Goal: Task Accomplishment & Management: Manage account settings

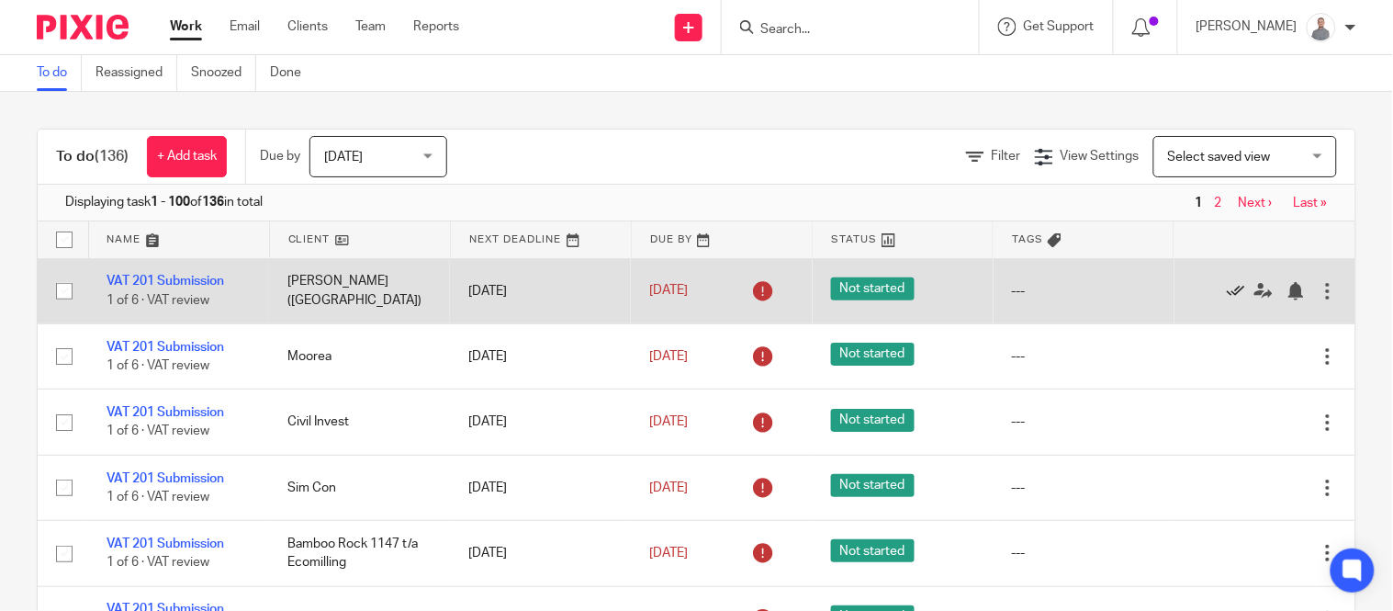
click at [1227, 292] on icon at bounding box center [1236, 291] width 18 height 18
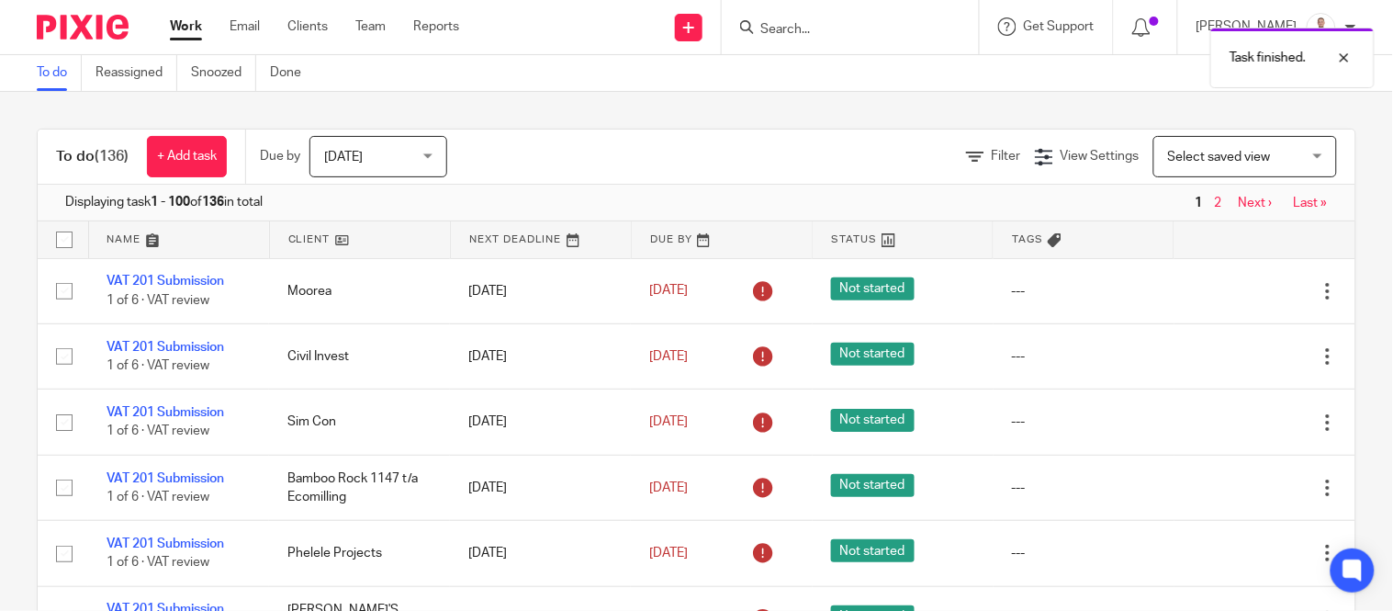
click at [1227, 292] on icon at bounding box center [1236, 291] width 18 height 18
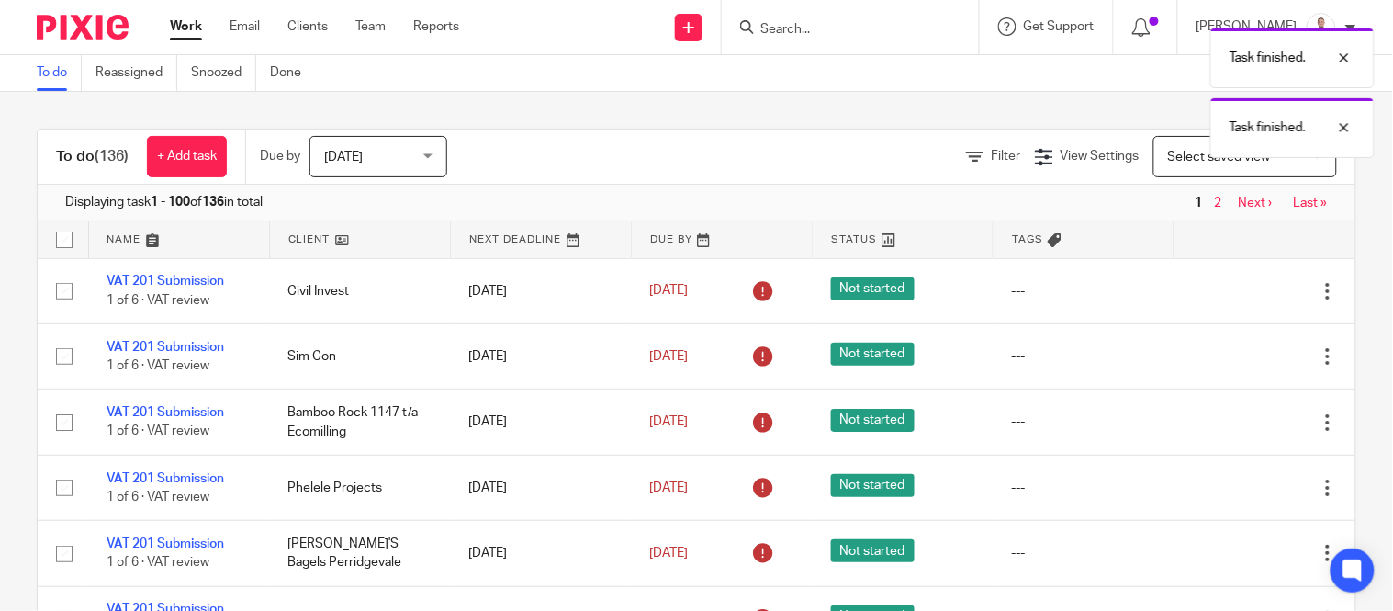
click at [1227, 292] on icon at bounding box center [1236, 291] width 18 height 18
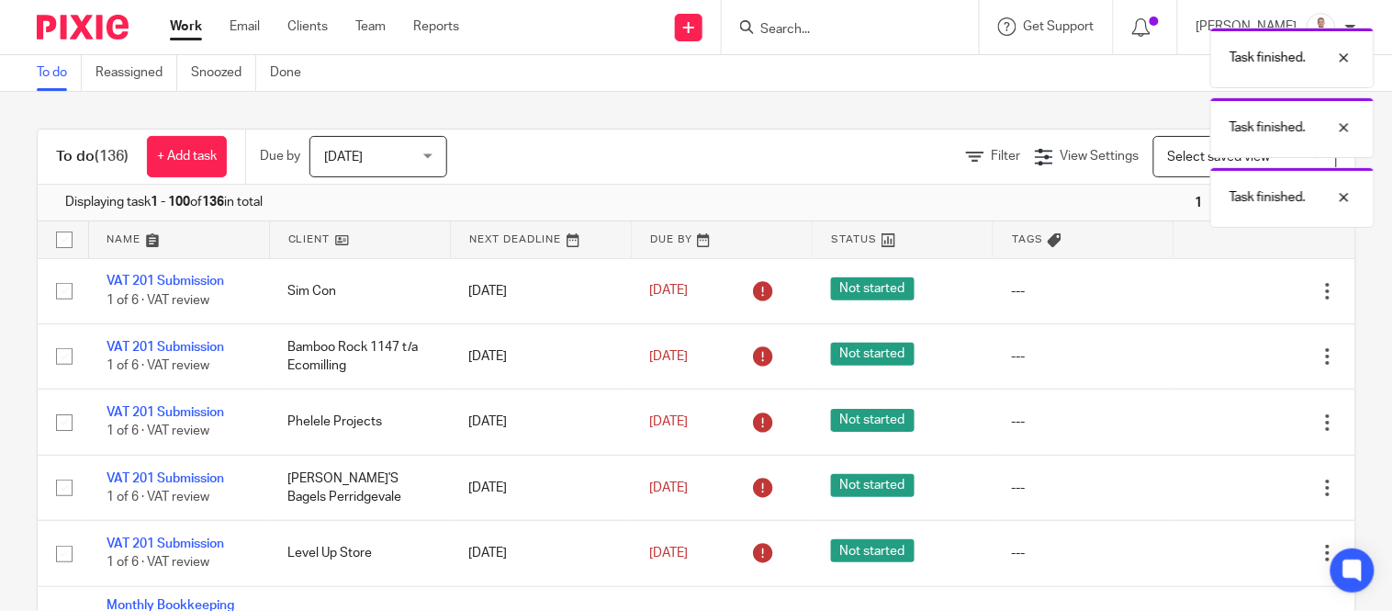
click at [1227, 292] on icon at bounding box center [1236, 291] width 18 height 18
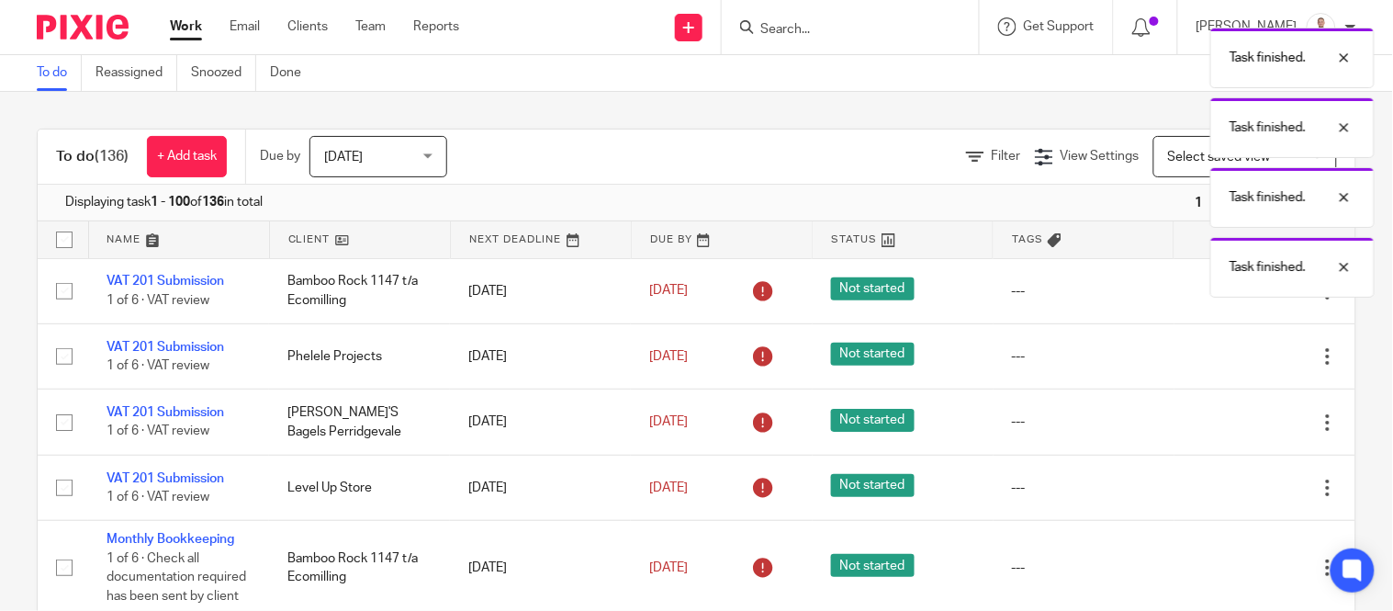
click at [1191, 292] on div "Task finished. Task finished. Task finished. Task finished." at bounding box center [1036, 157] width 678 height 279
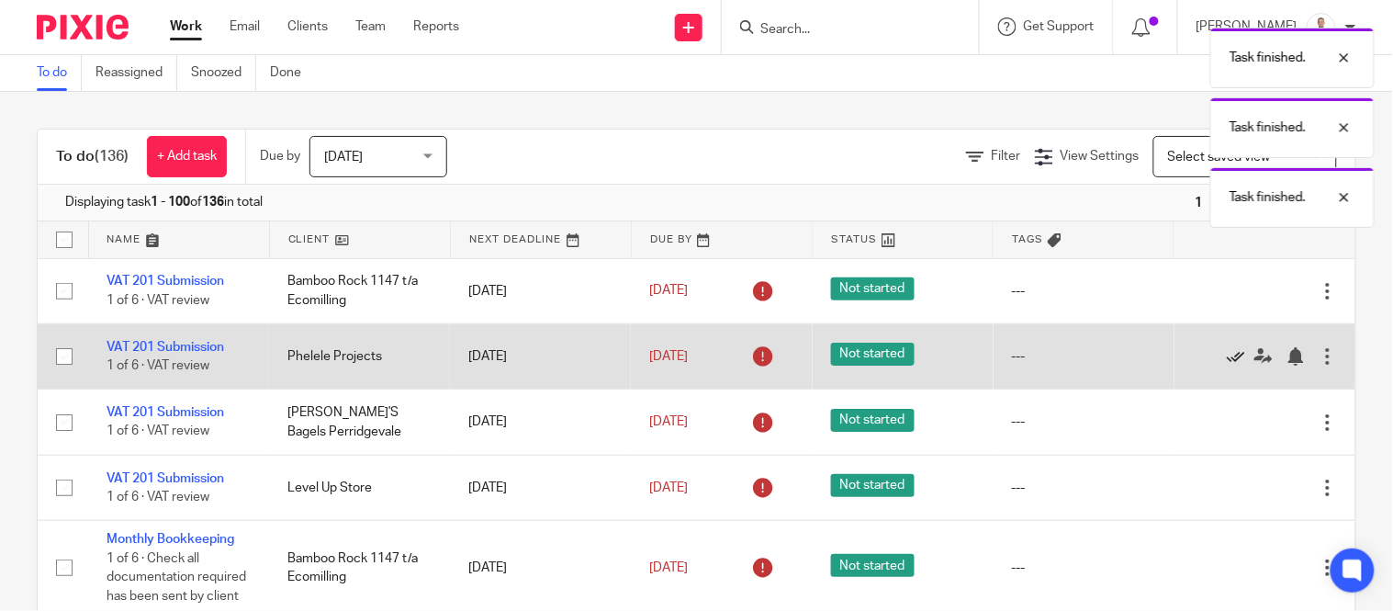
click at [1227, 362] on icon at bounding box center [1236, 356] width 18 height 18
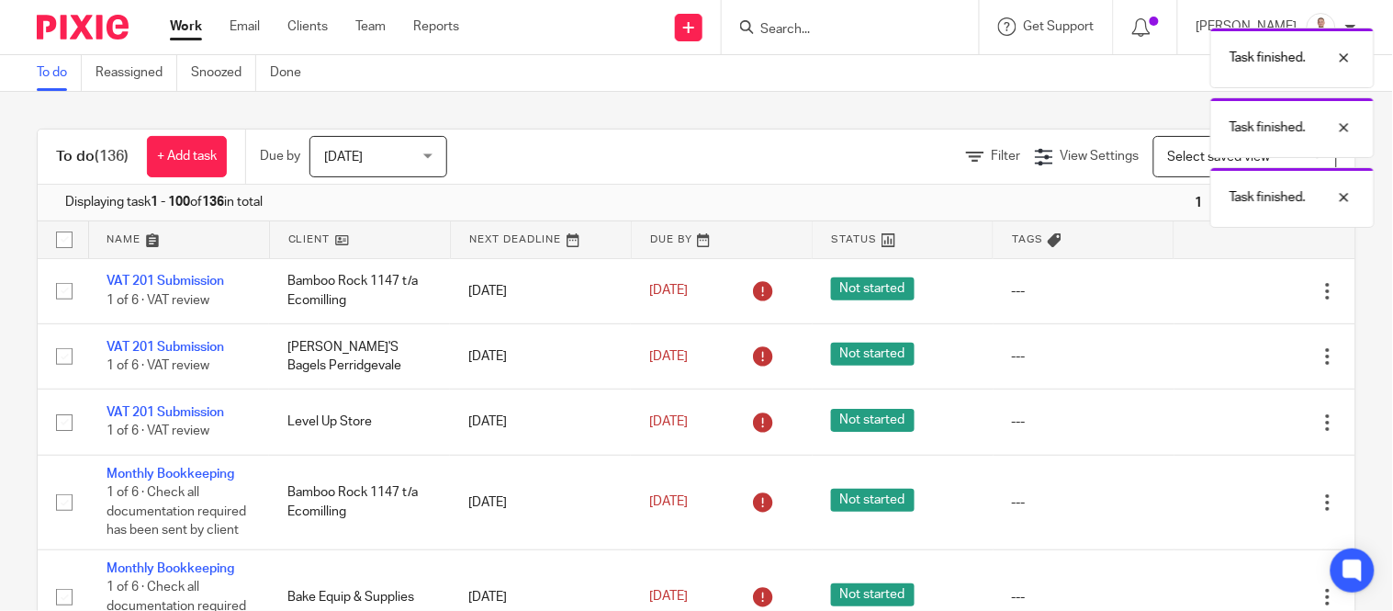
click at [1227, 362] on icon at bounding box center [1236, 356] width 18 height 18
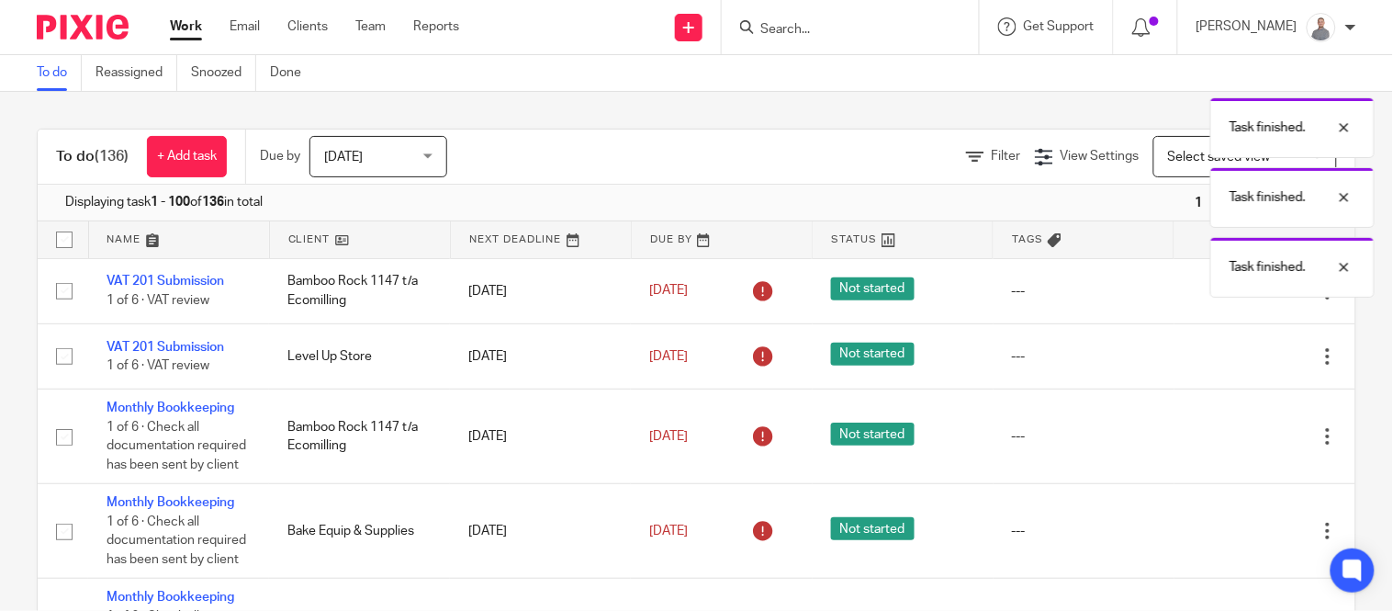
click at [1227, 362] on icon at bounding box center [1236, 356] width 18 height 18
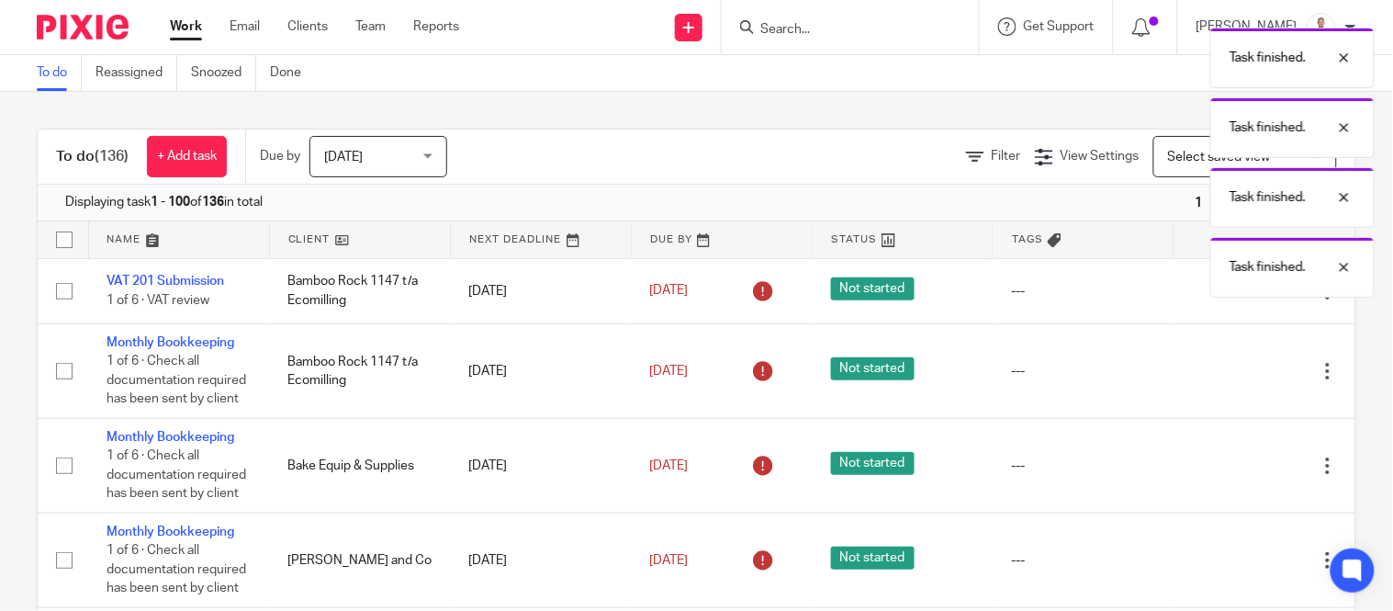
click at [1193, 362] on div "Edit task Delete" at bounding box center [1265, 371] width 144 height 46
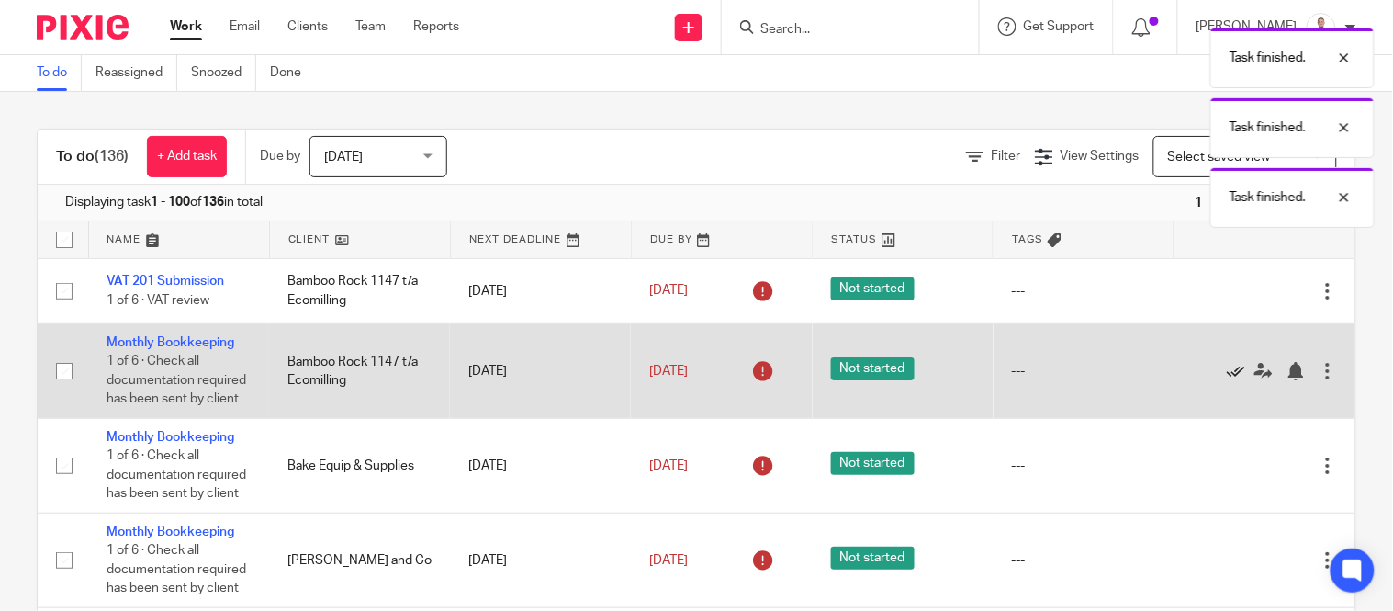
click at [1227, 380] on icon at bounding box center [1236, 371] width 18 height 18
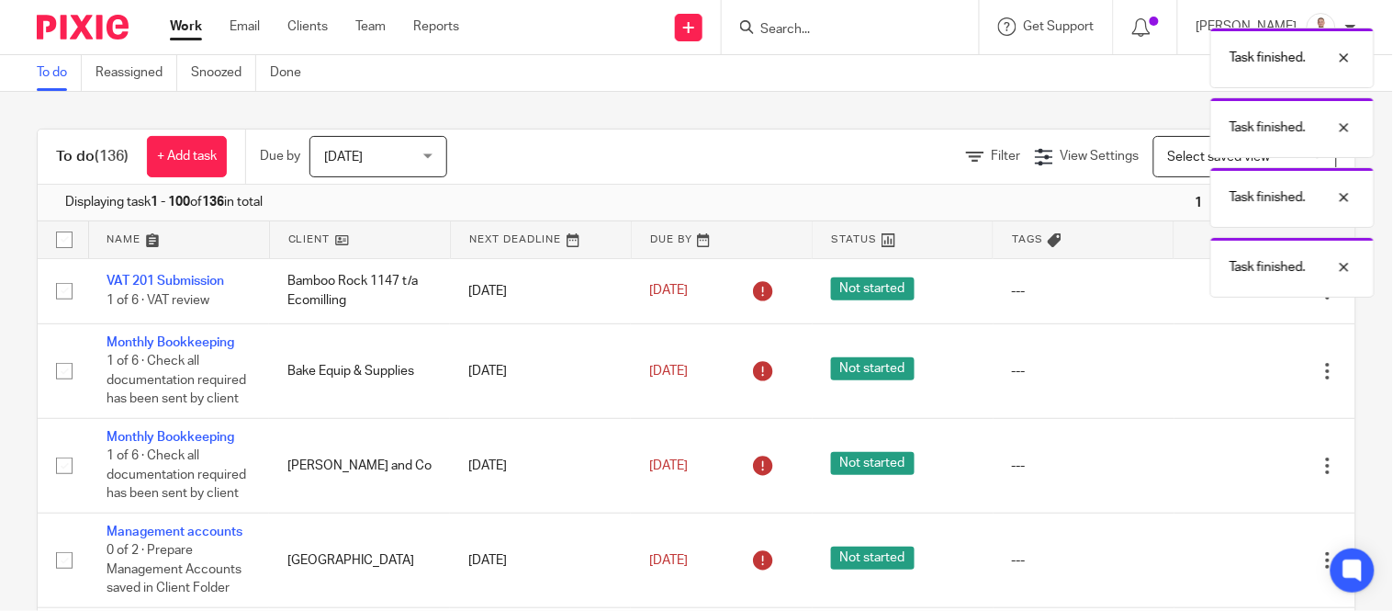
click at [1227, 380] on icon at bounding box center [1236, 371] width 18 height 18
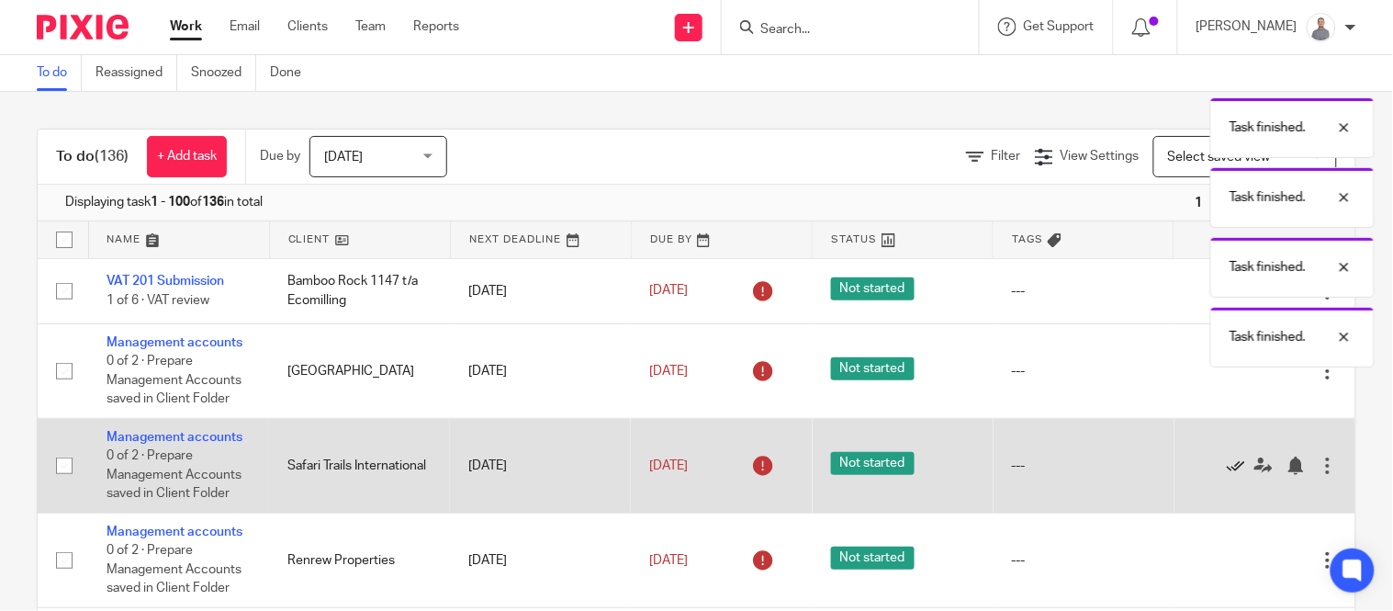
click at [1227, 466] on icon at bounding box center [1236, 465] width 18 height 18
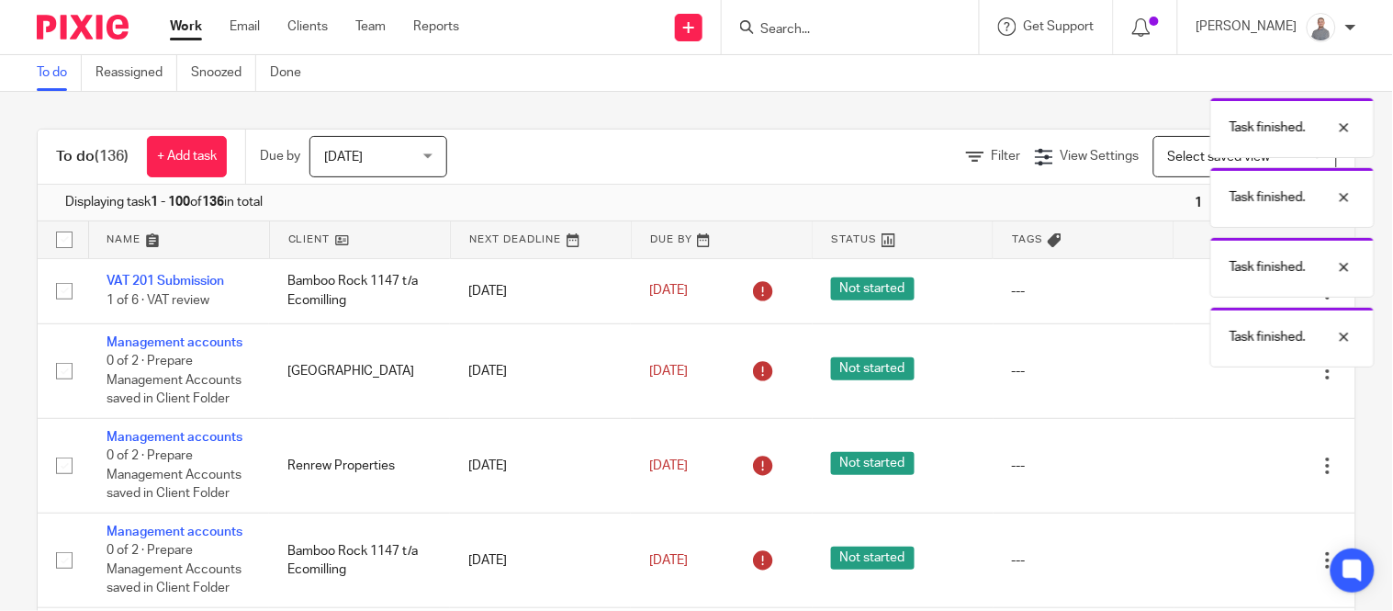
click at [1227, 466] on icon at bounding box center [1236, 465] width 18 height 18
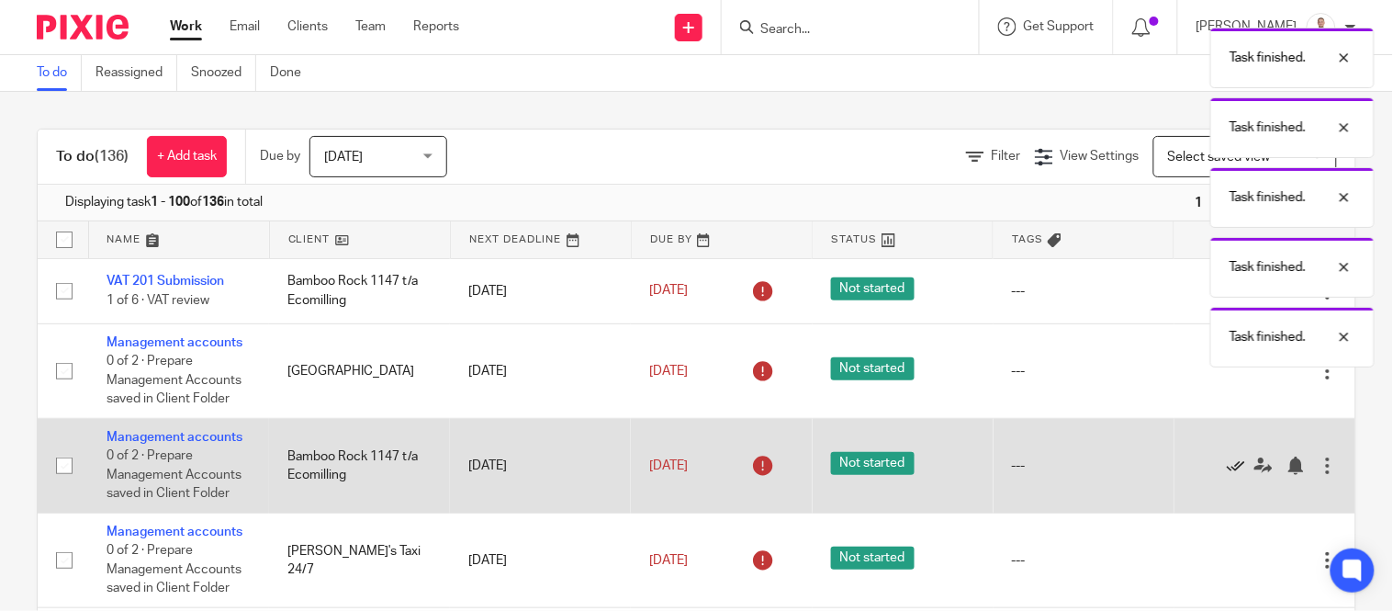
click at [1227, 466] on icon at bounding box center [1236, 465] width 18 height 18
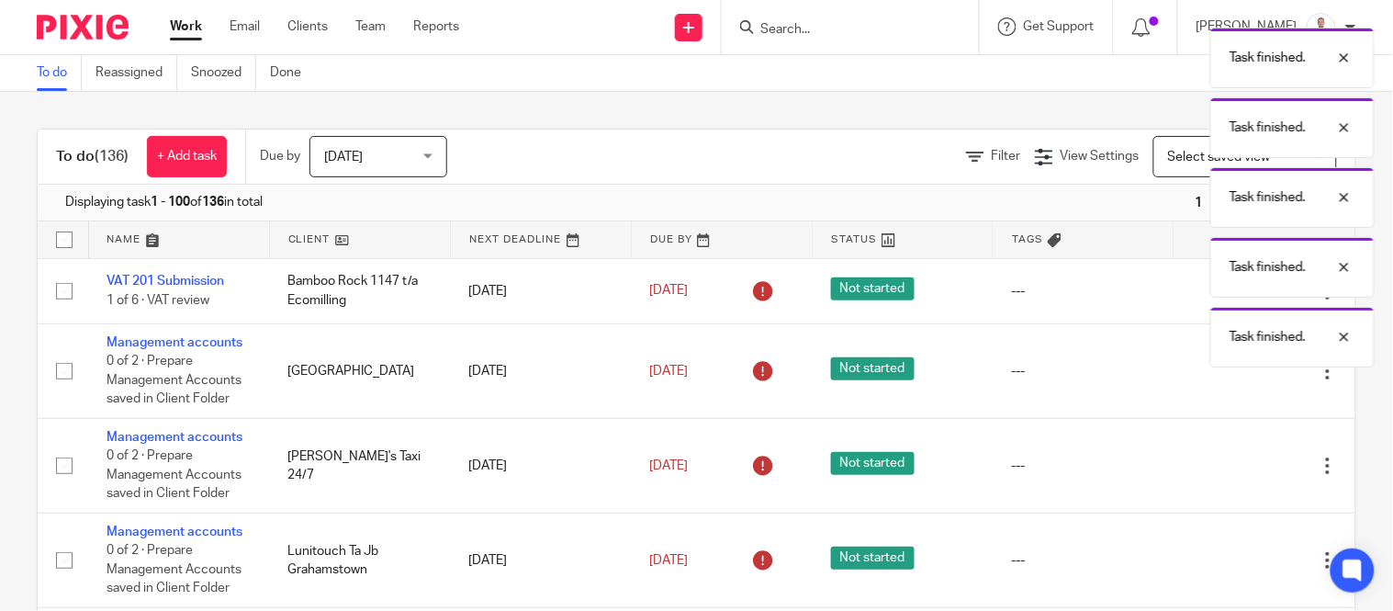
click at [1227, 466] on icon at bounding box center [1236, 465] width 18 height 18
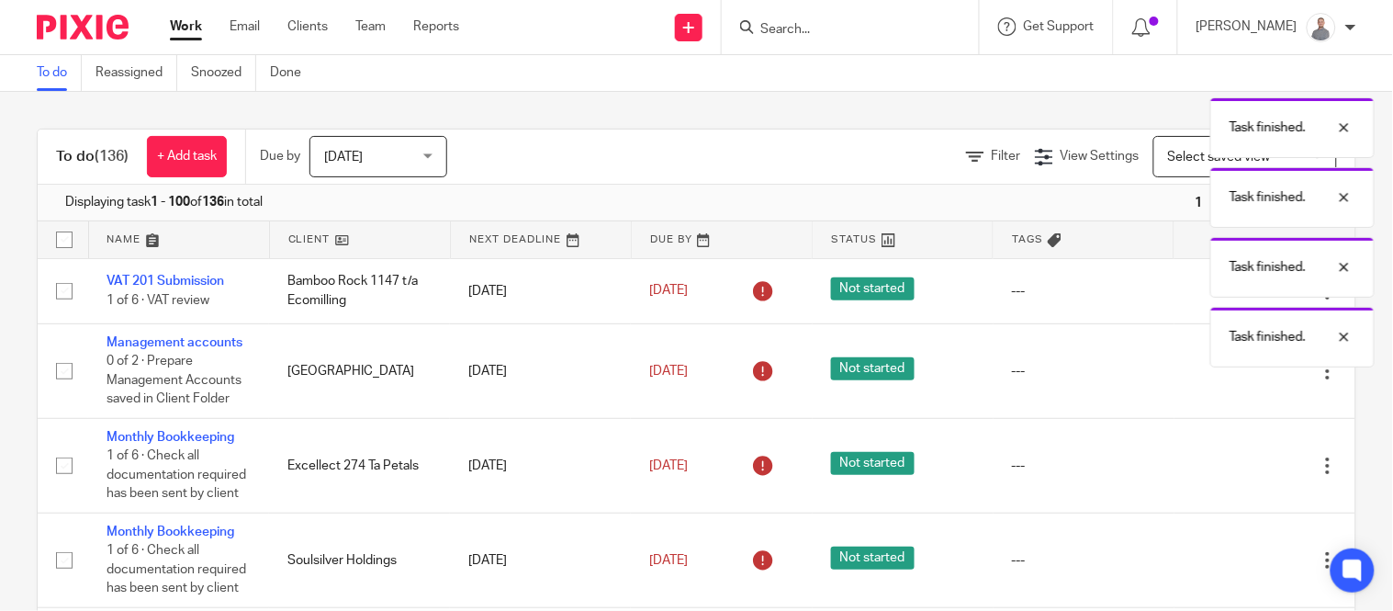
click at [1227, 466] on link at bounding box center [1241, 465] width 28 height 18
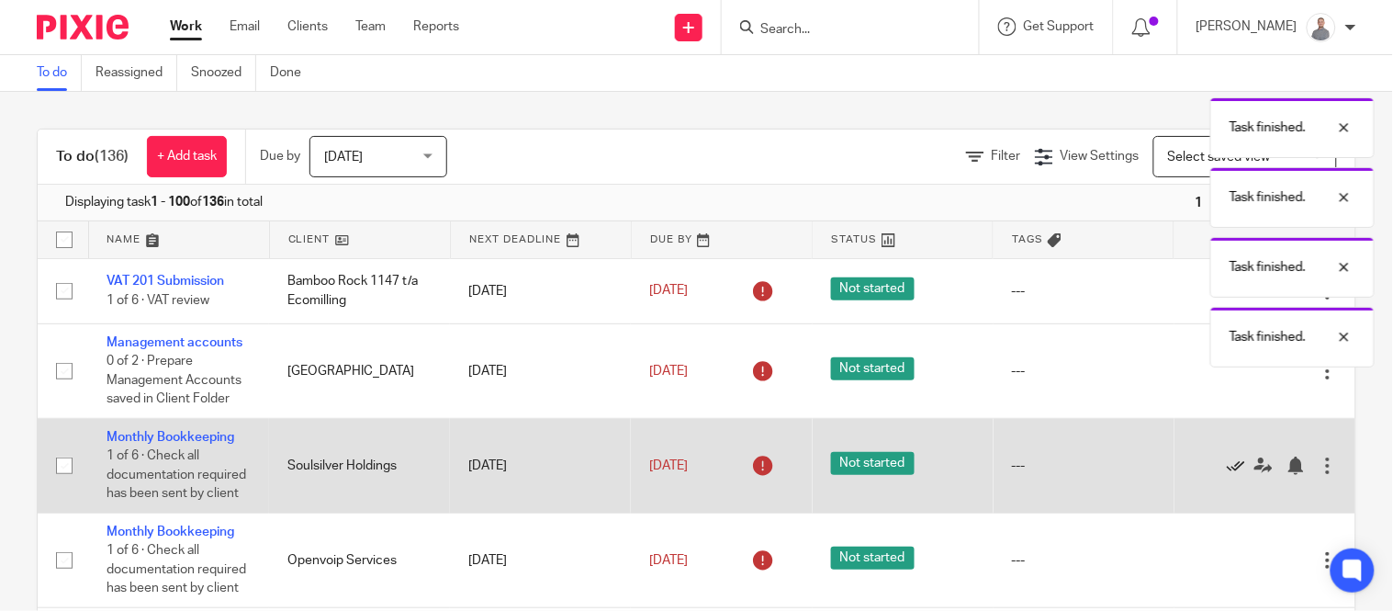
click at [1227, 471] on icon at bounding box center [1236, 465] width 18 height 18
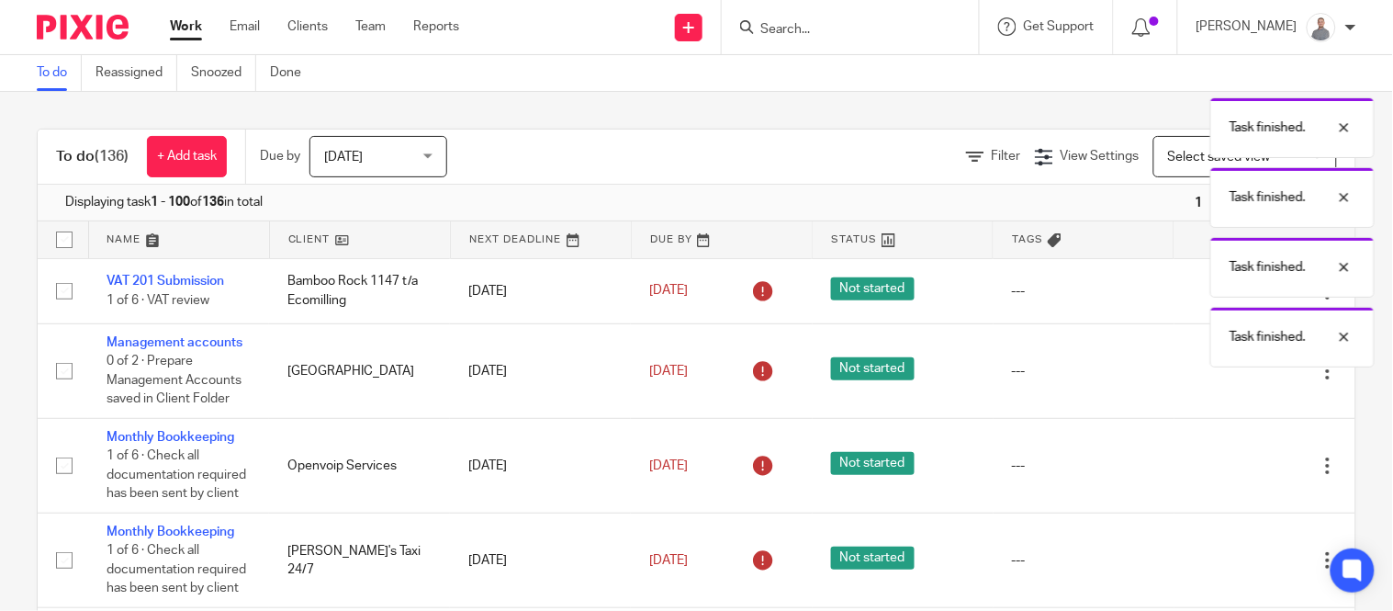
click at [1227, 471] on icon at bounding box center [1236, 465] width 18 height 18
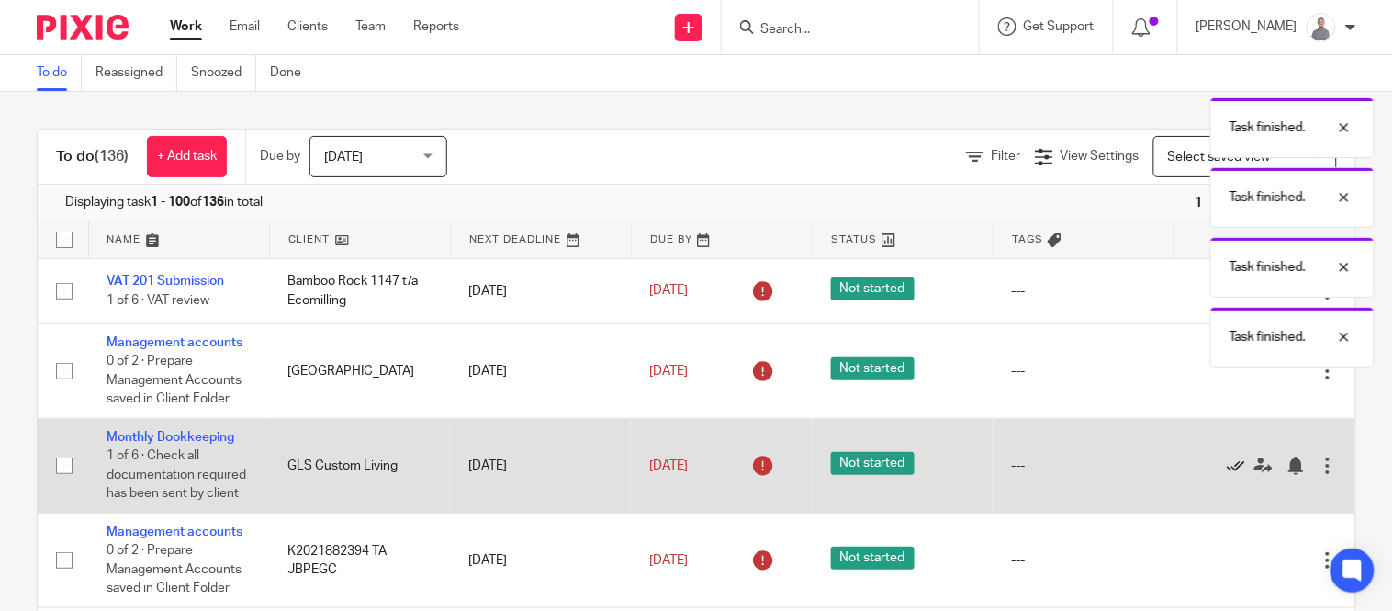
click at [1227, 471] on icon at bounding box center [1236, 465] width 18 height 18
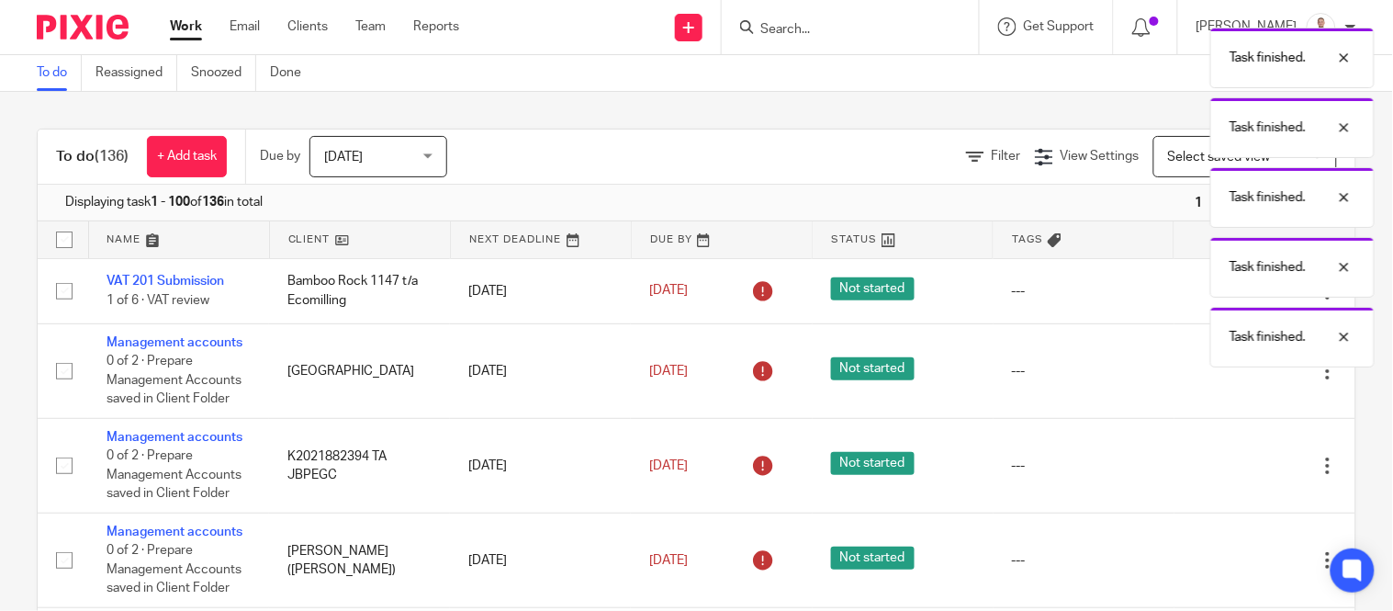
click at [1227, 471] on icon at bounding box center [1236, 465] width 18 height 18
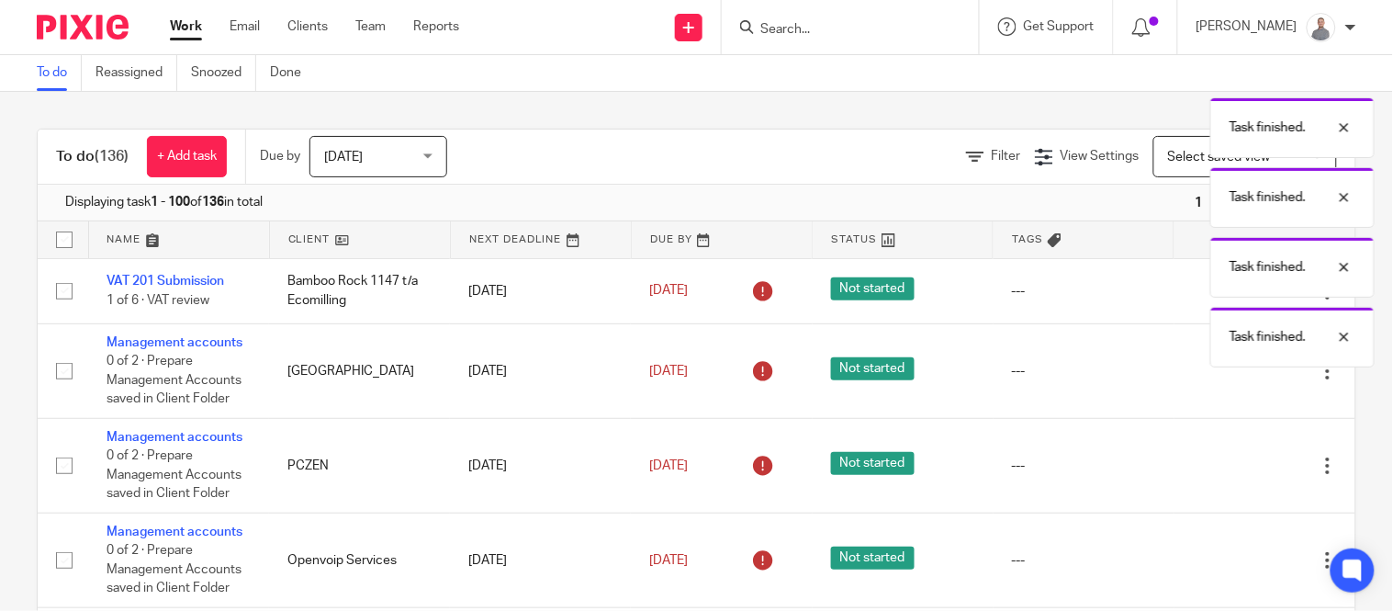
click at [1227, 471] on icon at bounding box center [1236, 465] width 18 height 18
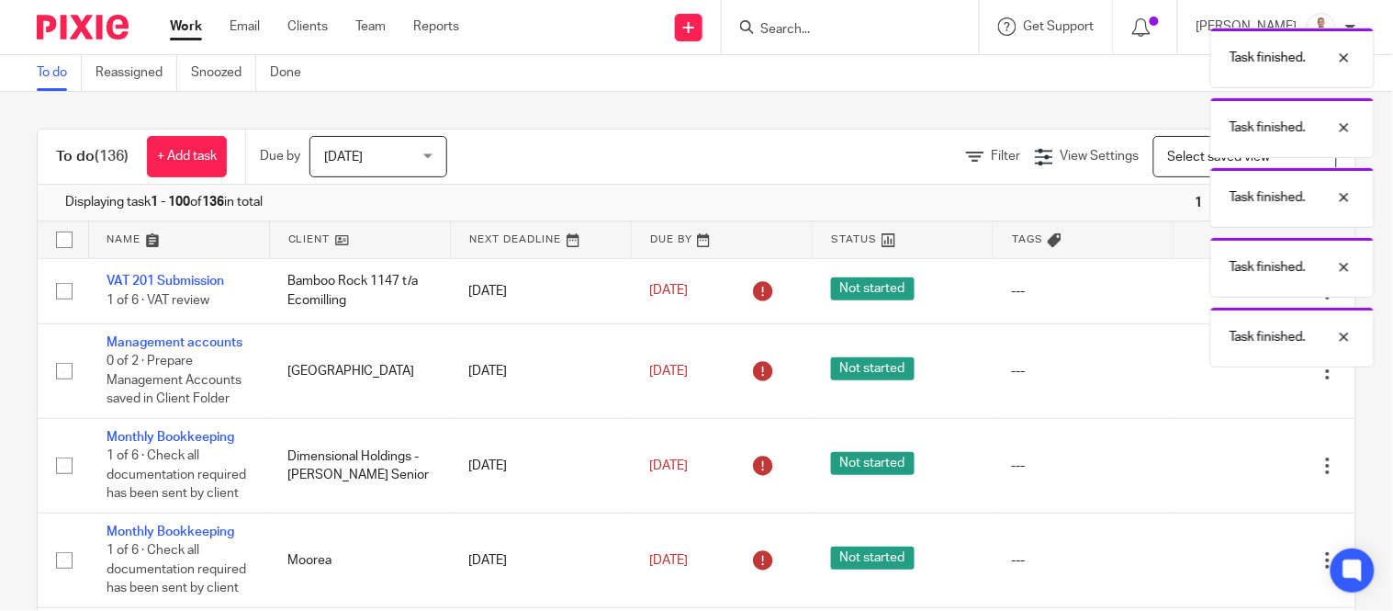
click at [1227, 471] on icon at bounding box center [1236, 465] width 18 height 18
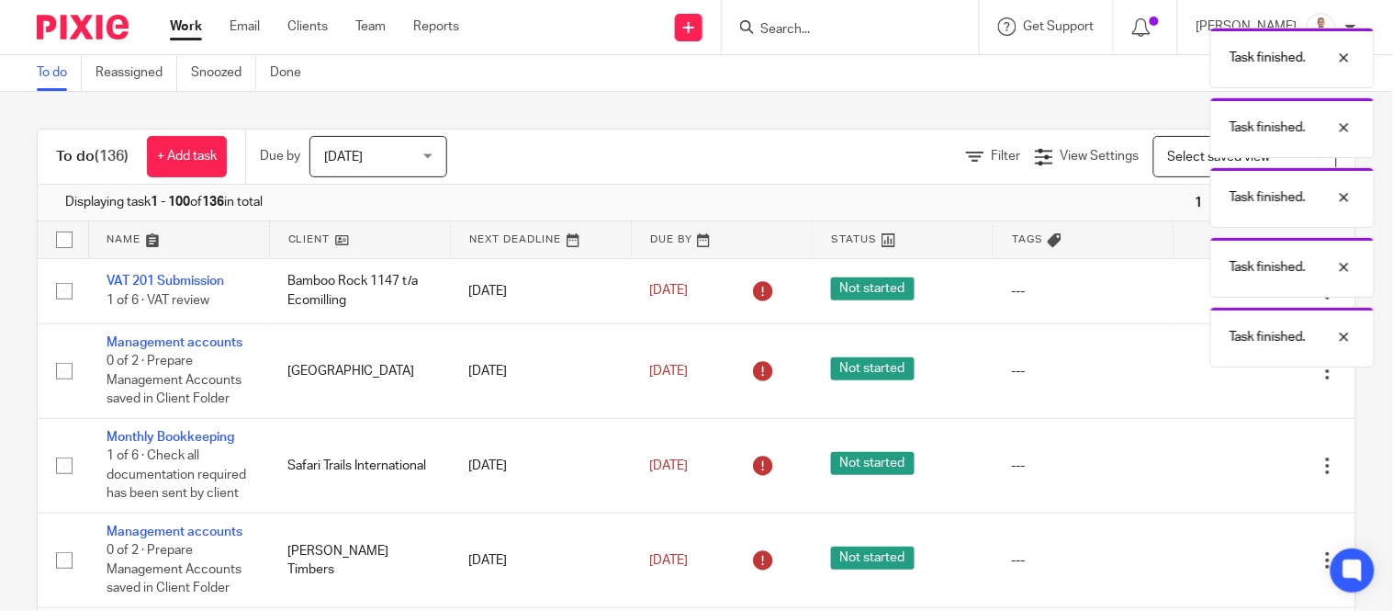
click at [1227, 471] on icon at bounding box center [1236, 465] width 18 height 18
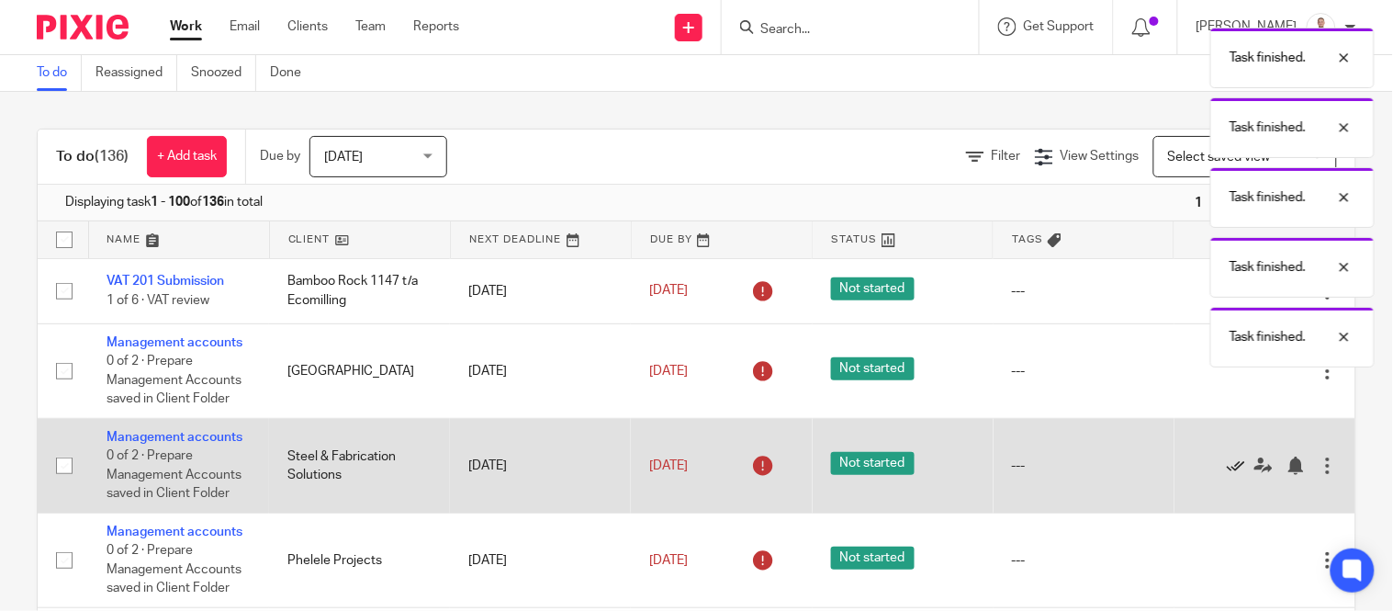
click at [1227, 472] on icon at bounding box center [1236, 465] width 18 height 18
click at [1227, 470] on icon at bounding box center [1236, 465] width 18 height 18
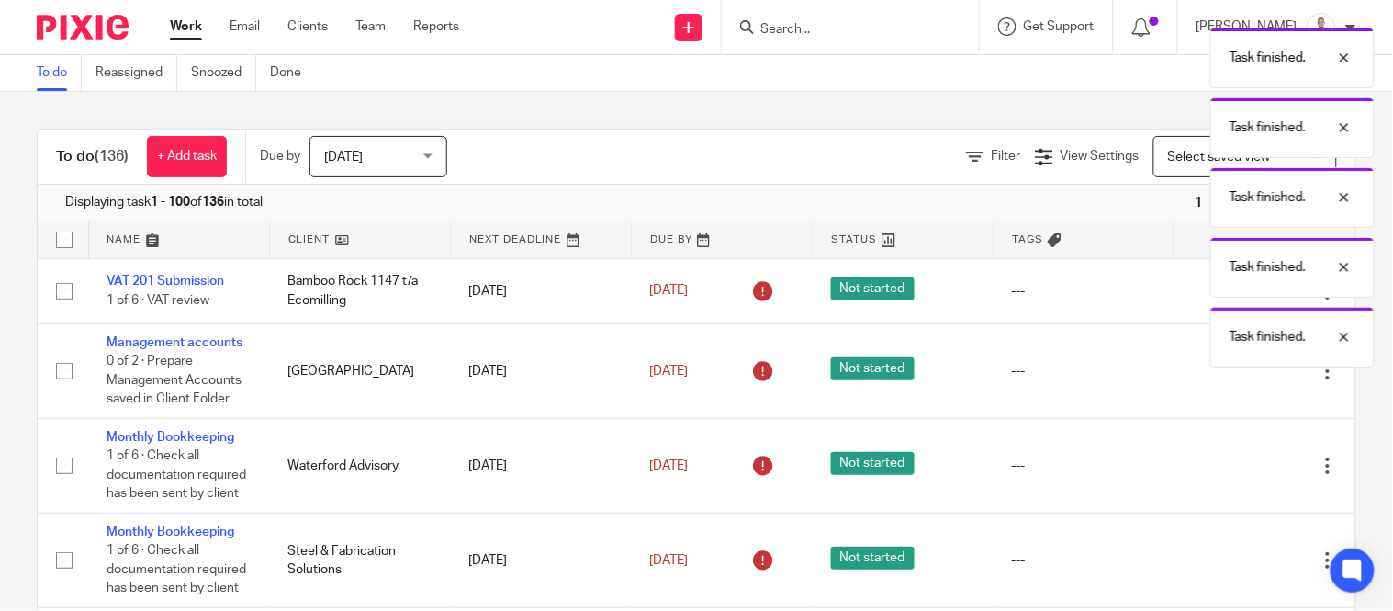
click at [1227, 470] on icon at bounding box center [1236, 465] width 18 height 18
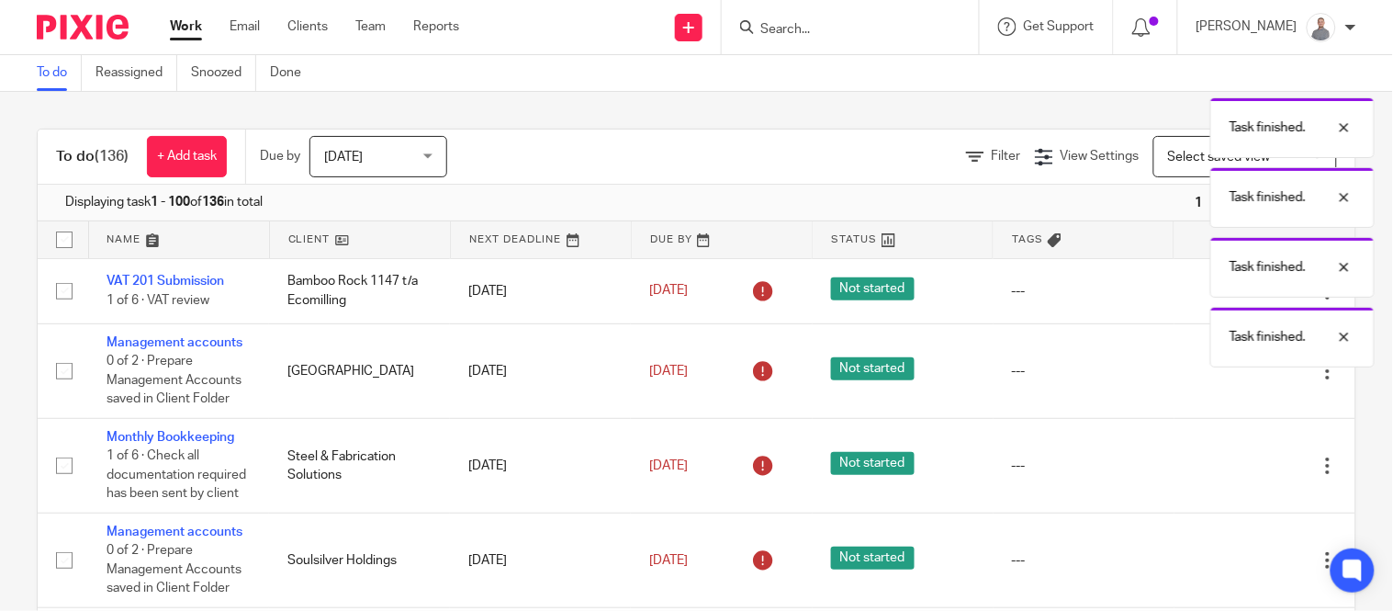
click at [1227, 470] on icon at bounding box center [1236, 465] width 18 height 18
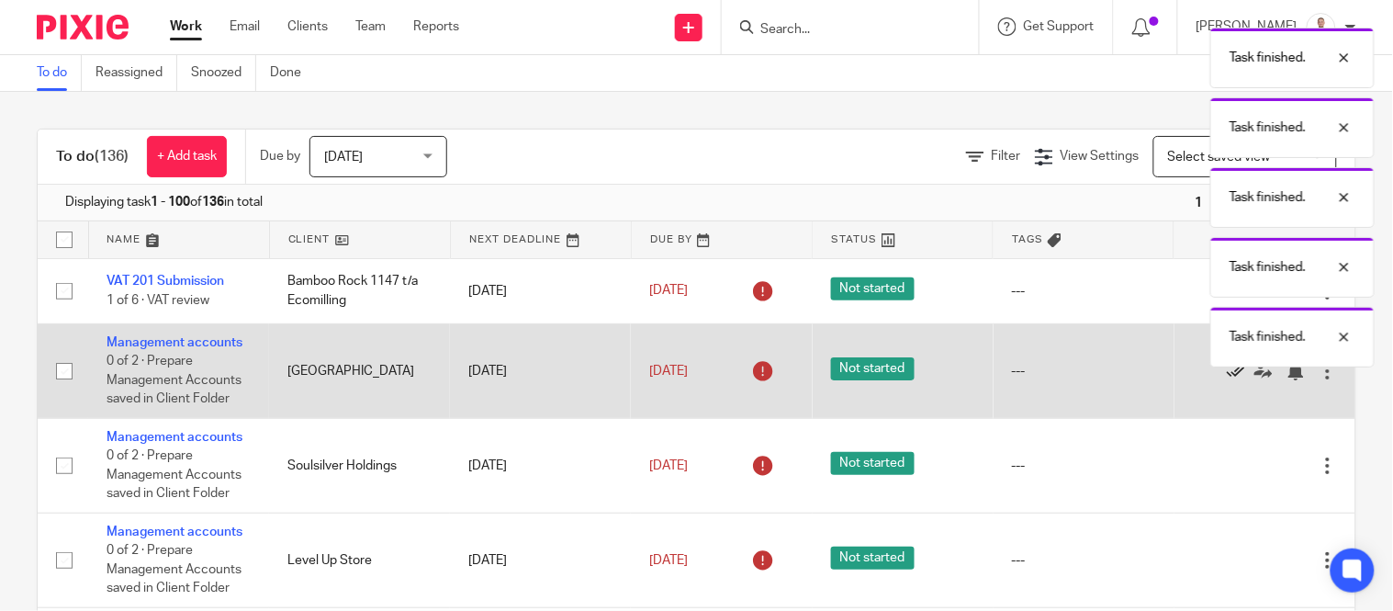
click at [1227, 371] on icon at bounding box center [1236, 371] width 18 height 18
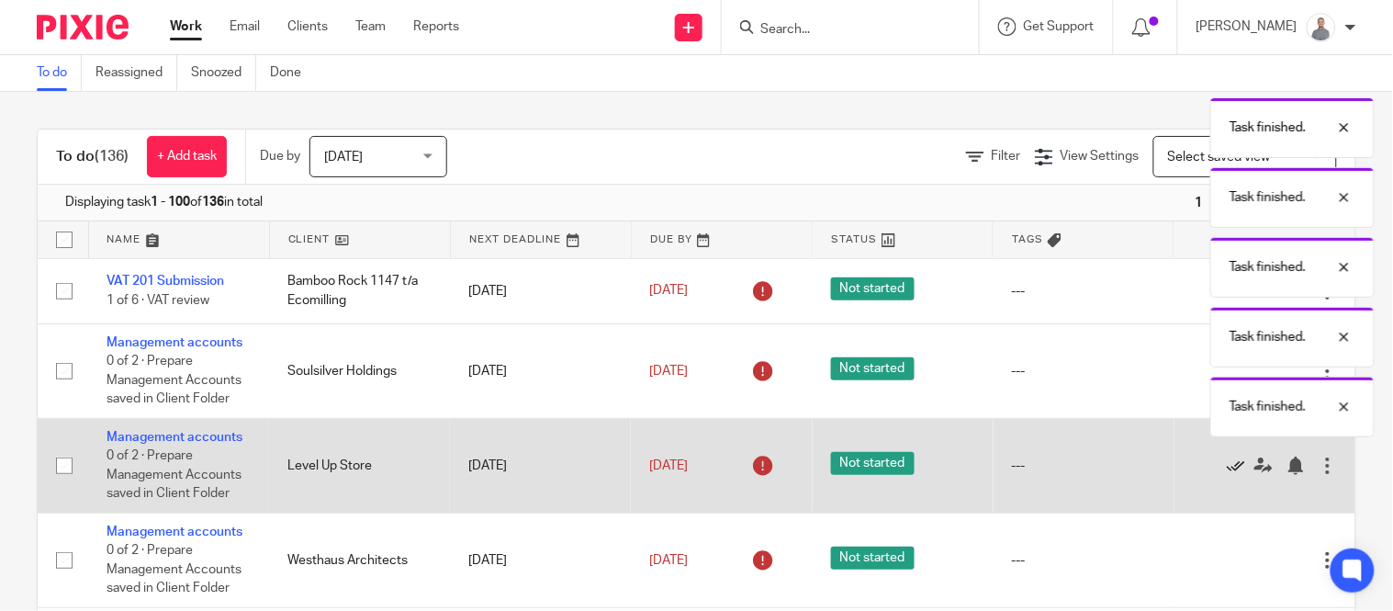
click at [1227, 465] on icon at bounding box center [1236, 465] width 18 height 18
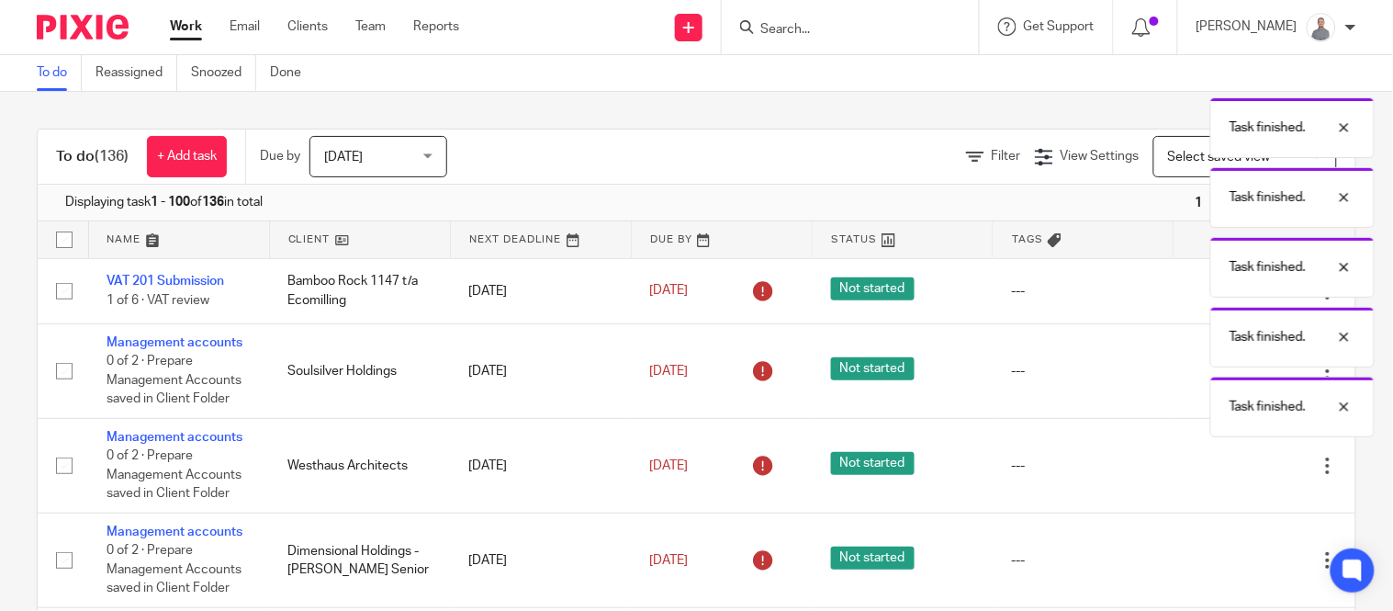
click at [1227, 465] on icon at bounding box center [1236, 465] width 18 height 18
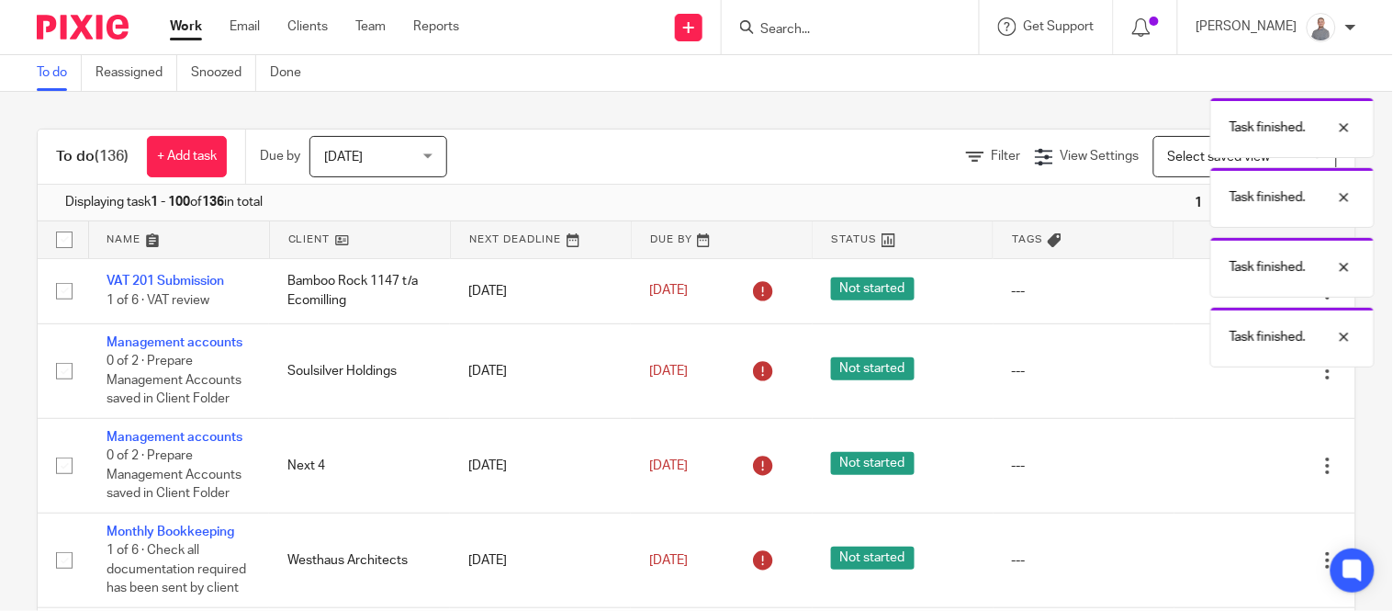
click at [1227, 465] on icon at bounding box center [1236, 465] width 18 height 18
click at [1193, 465] on div "Edit task Delete" at bounding box center [1265, 466] width 144 height 46
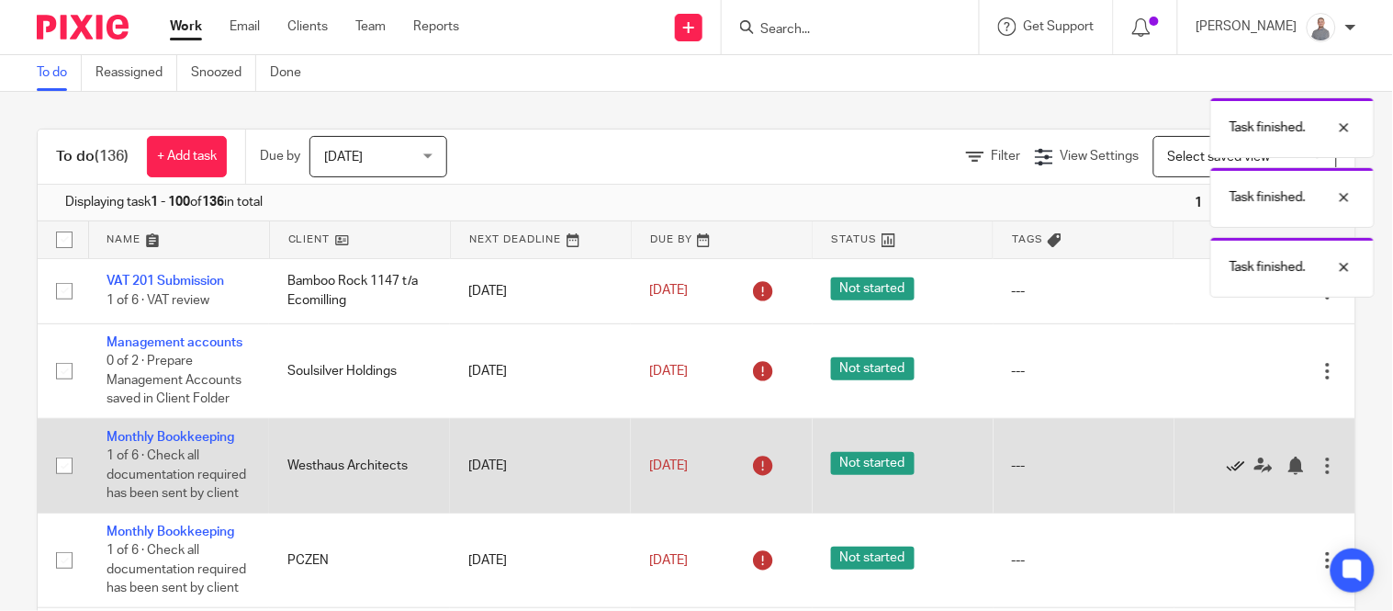
click at [1227, 474] on icon at bounding box center [1236, 465] width 18 height 18
click at [1227, 475] on icon at bounding box center [1236, 465] width 18 height 18
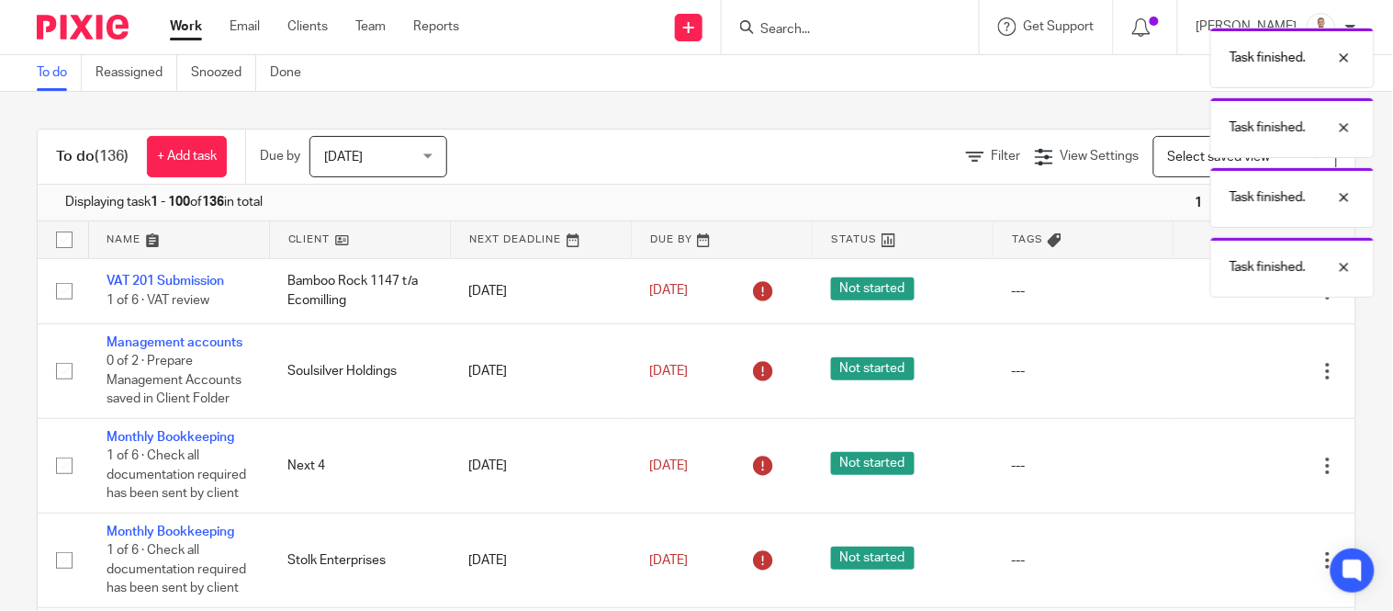
click at [1227, 475] on icon at bounding box center [1236, 465] width 18 height 18
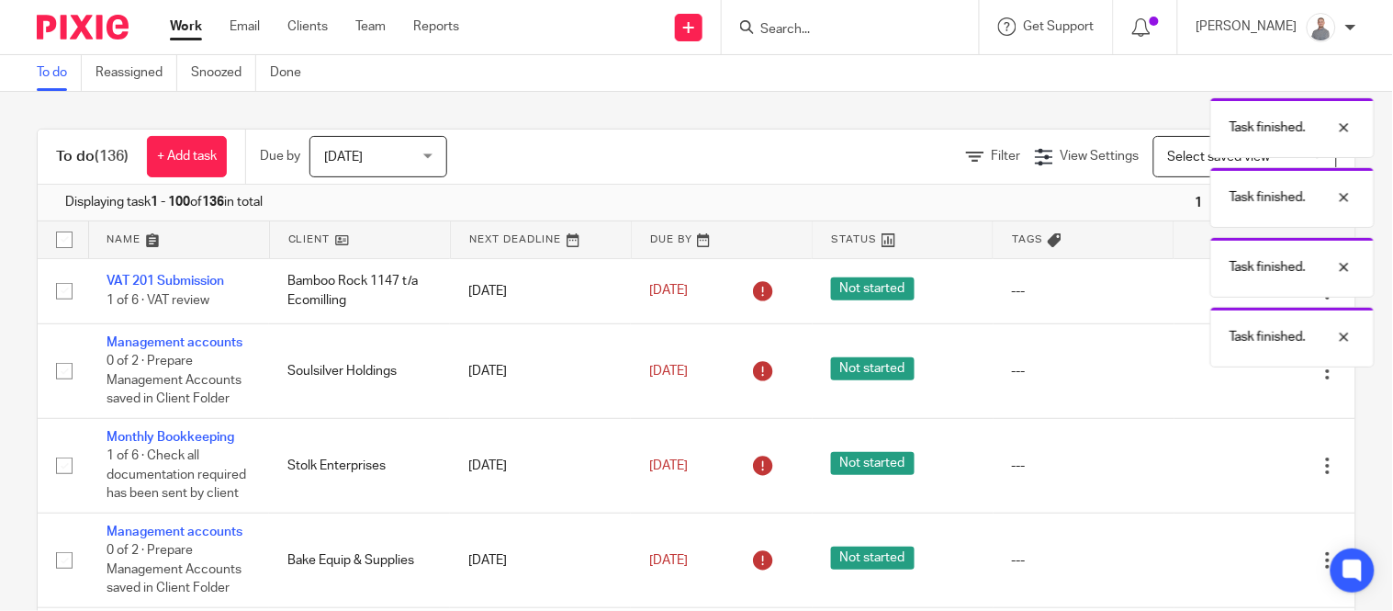
click at [1227, 475] on icon at bounding box center [1236, 465] width 18 height 18
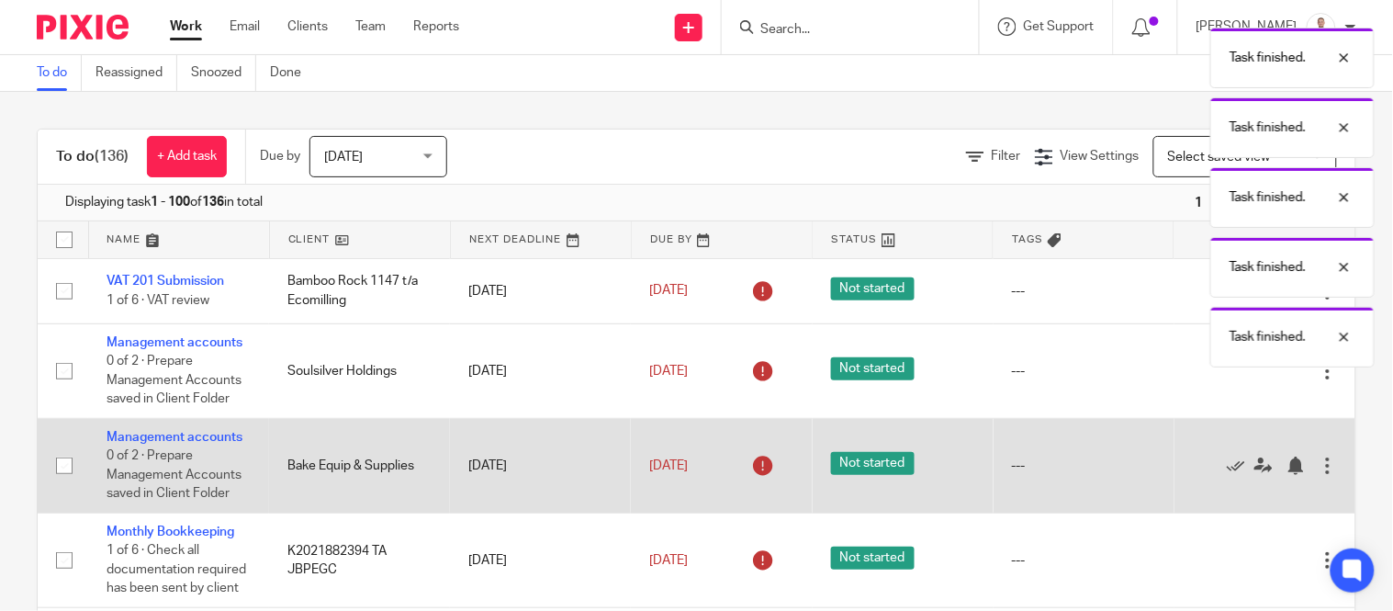
click at [1193, 478] on div "Edit task Delete" at bounding box center [1265, 466] width 144 height 46
click at [1227, 472] on icon at bounding box center [1236, 465] width 18 height 18
click at [1227, 468] on icon at bounding box center [1236, 465] width 18 height 18
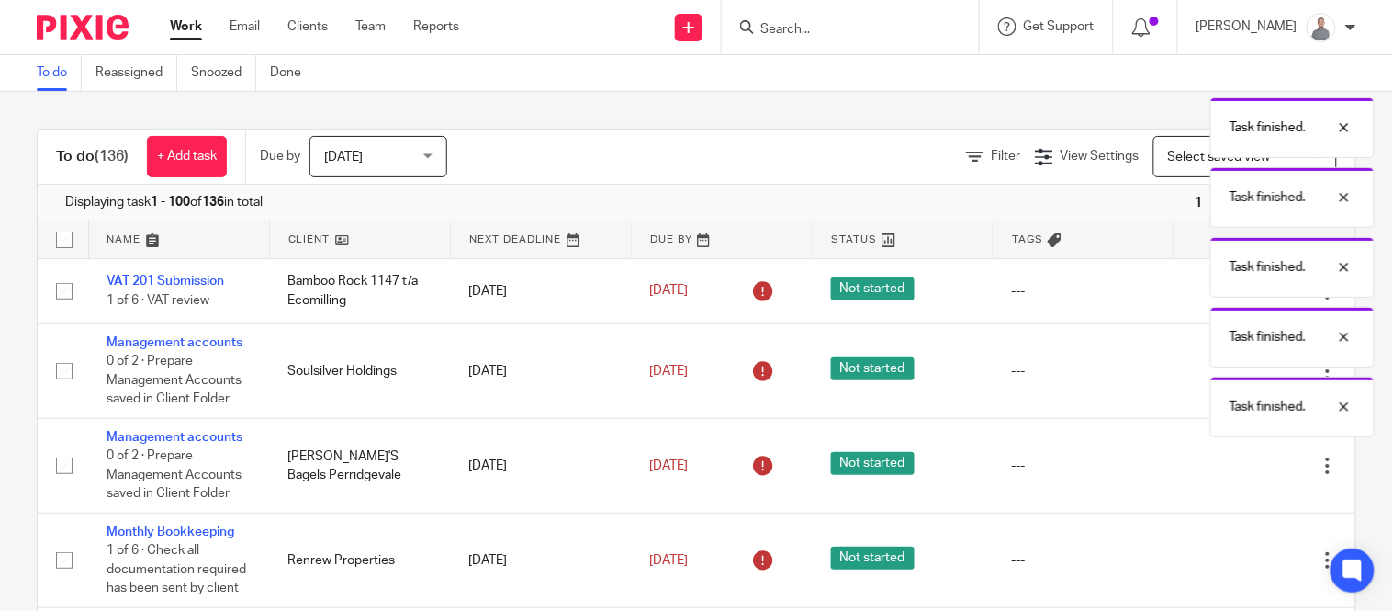
click at [1227, 468] on icon at bounding box center [1236, 465] width 18 height 18
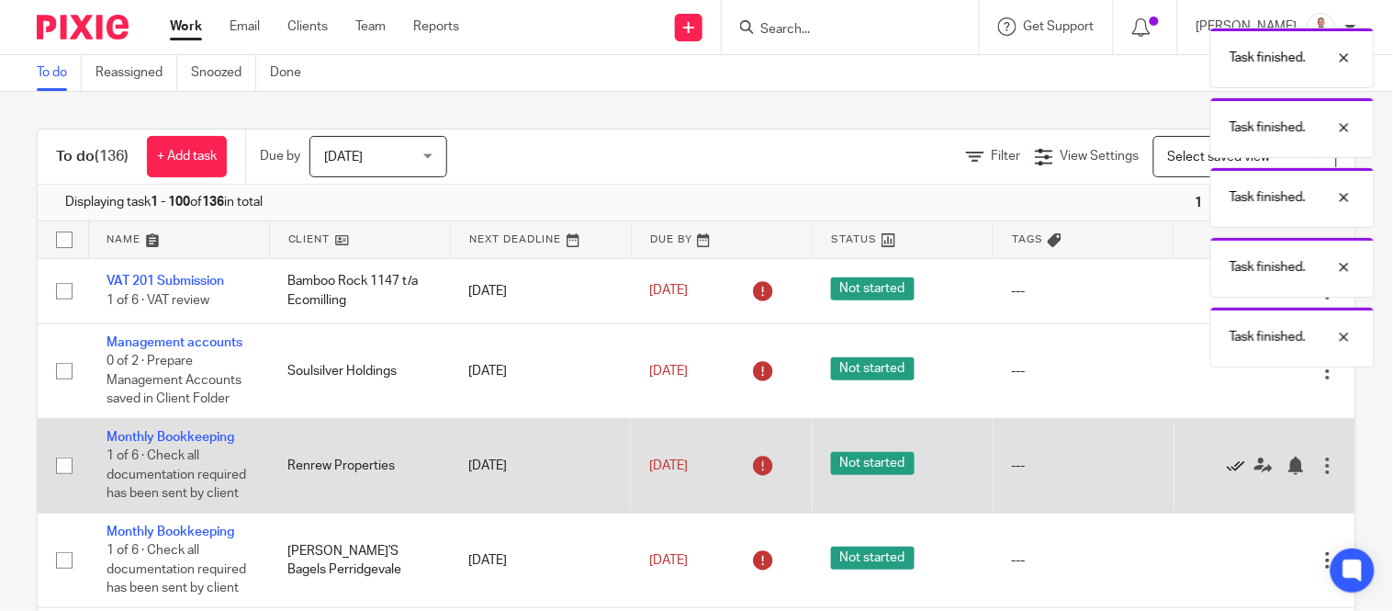
click at [1227, 475] on icon at bounding box center [1236, 465] width 18 height 18
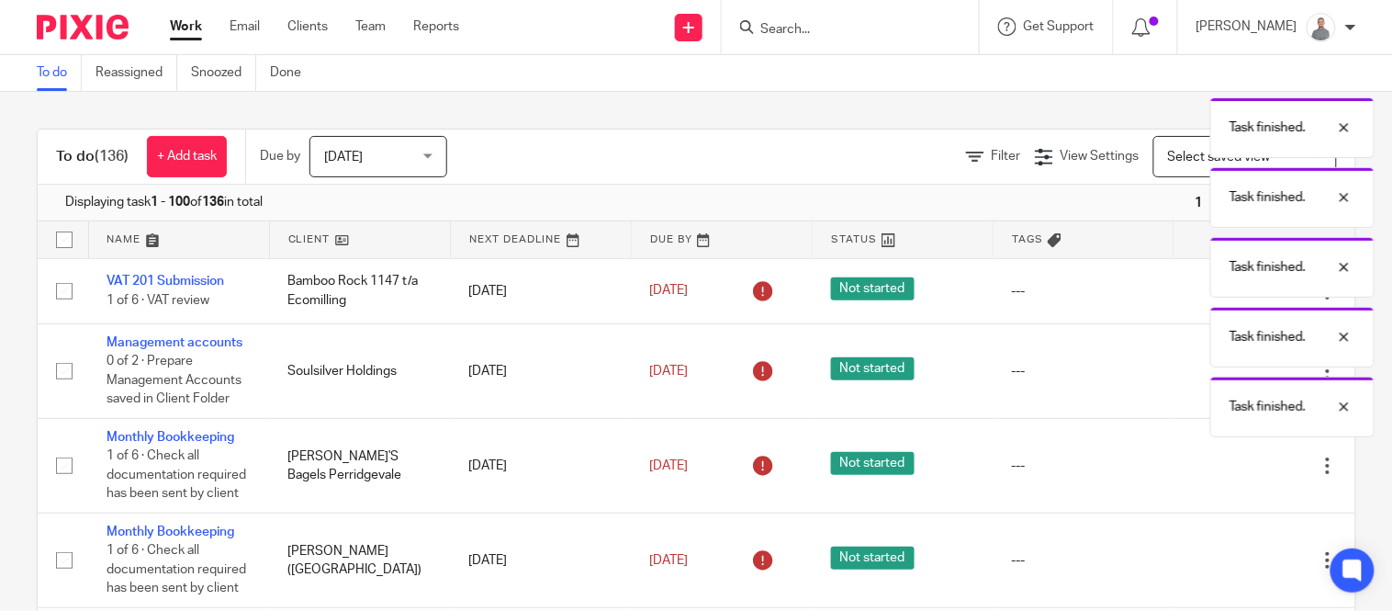
click at [1227, 475] on icon at bounding box center [1236, 465] width 18 height 18
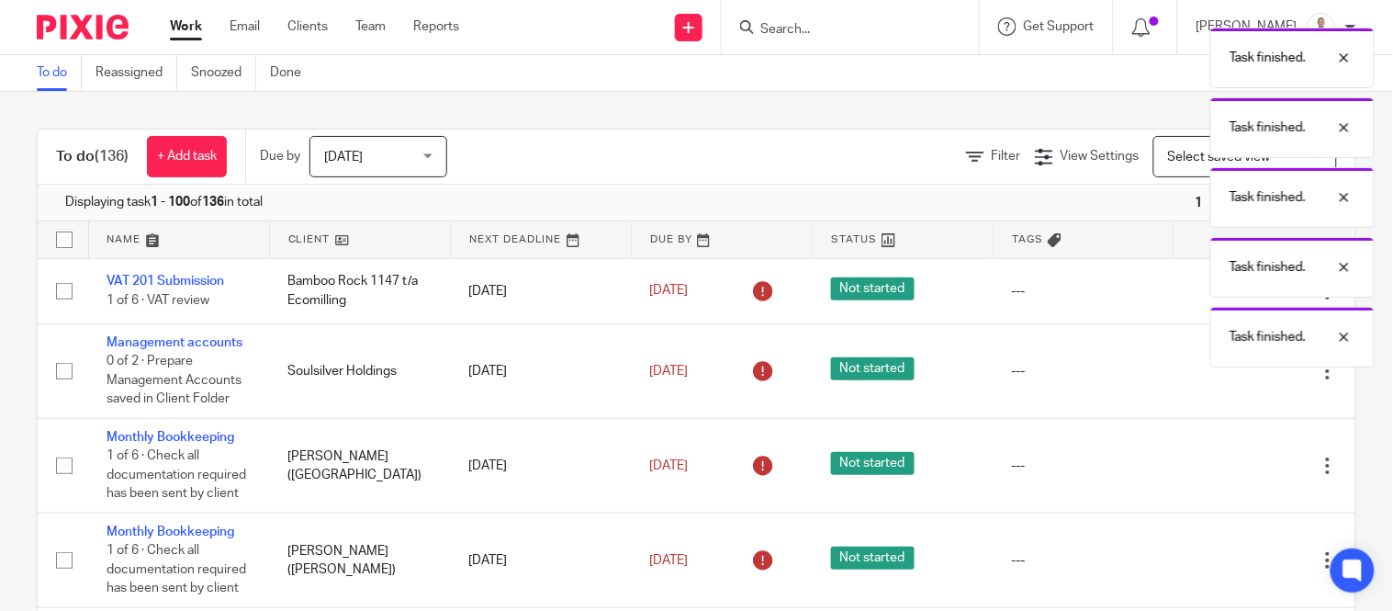
click at [1227, 475] on icon at bounding box center [1236, 465] width 18 height 18
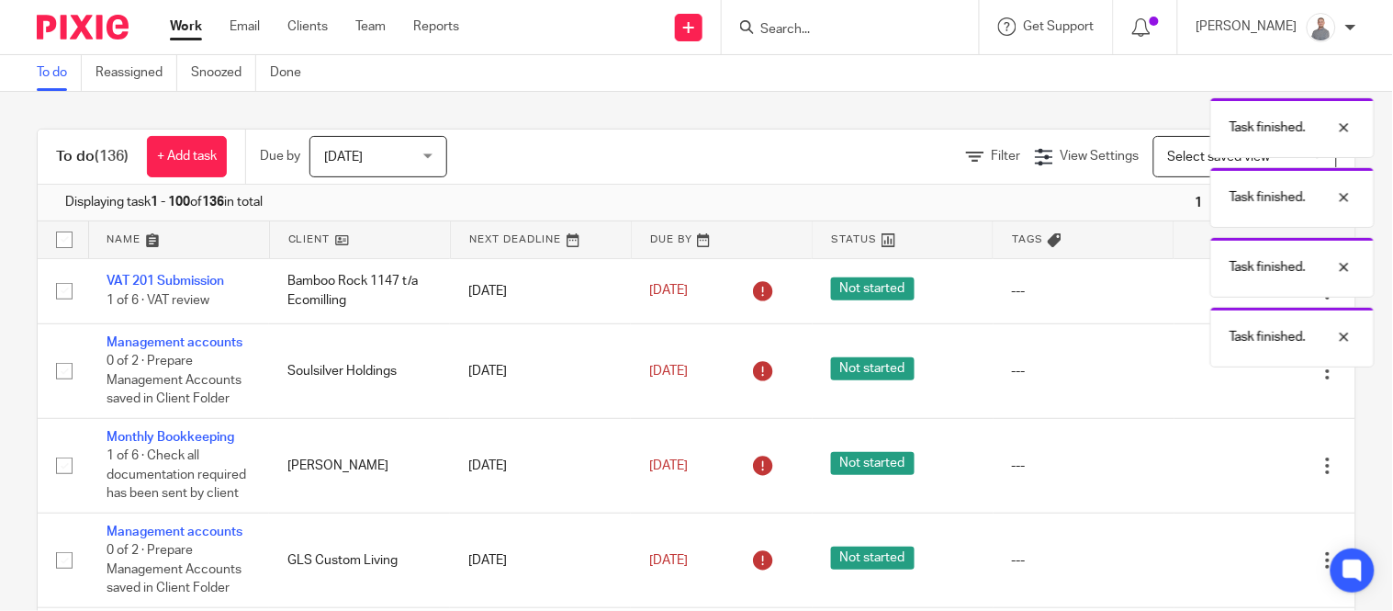
click at [1227, 475] on icon at bounding box center [1236, 465] width 18 height 18
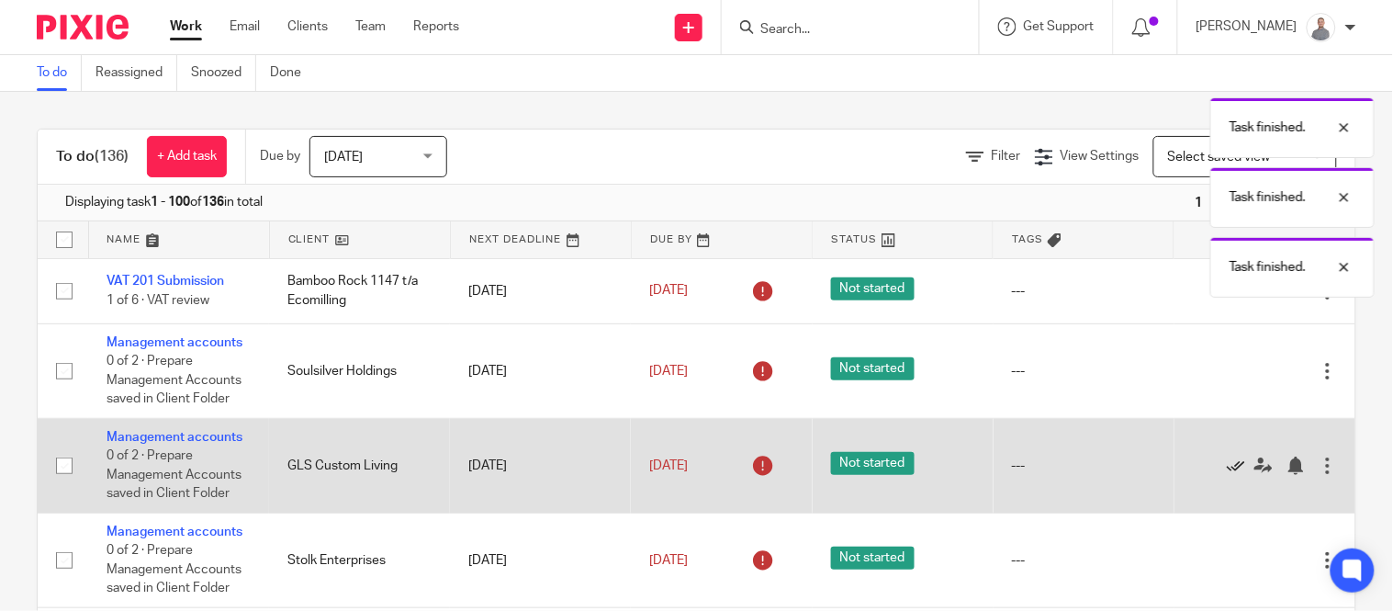
click at [1227, 469] on icon at bounding box center [1236, 465] width 18 height 18
click at [1227, 465] on icon at bounding box center [1236, 465] width 18 height 18
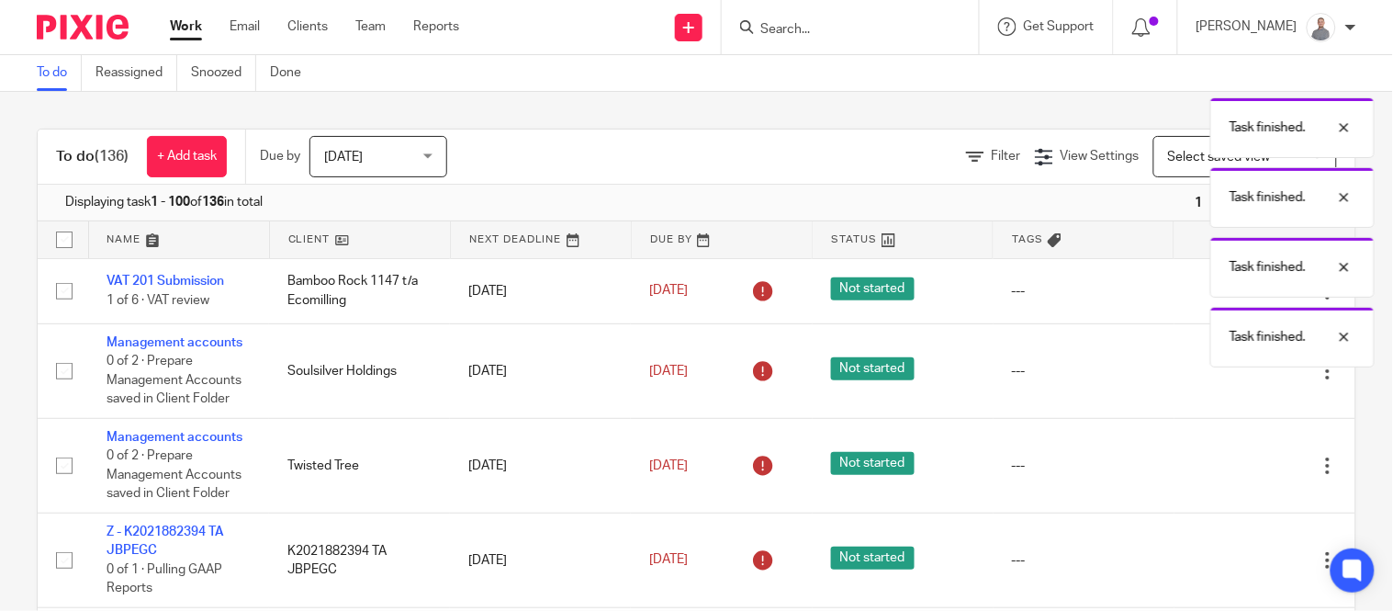
click at [1227, 465] on icon at bounding box center [1236, 465] width 18 height 18
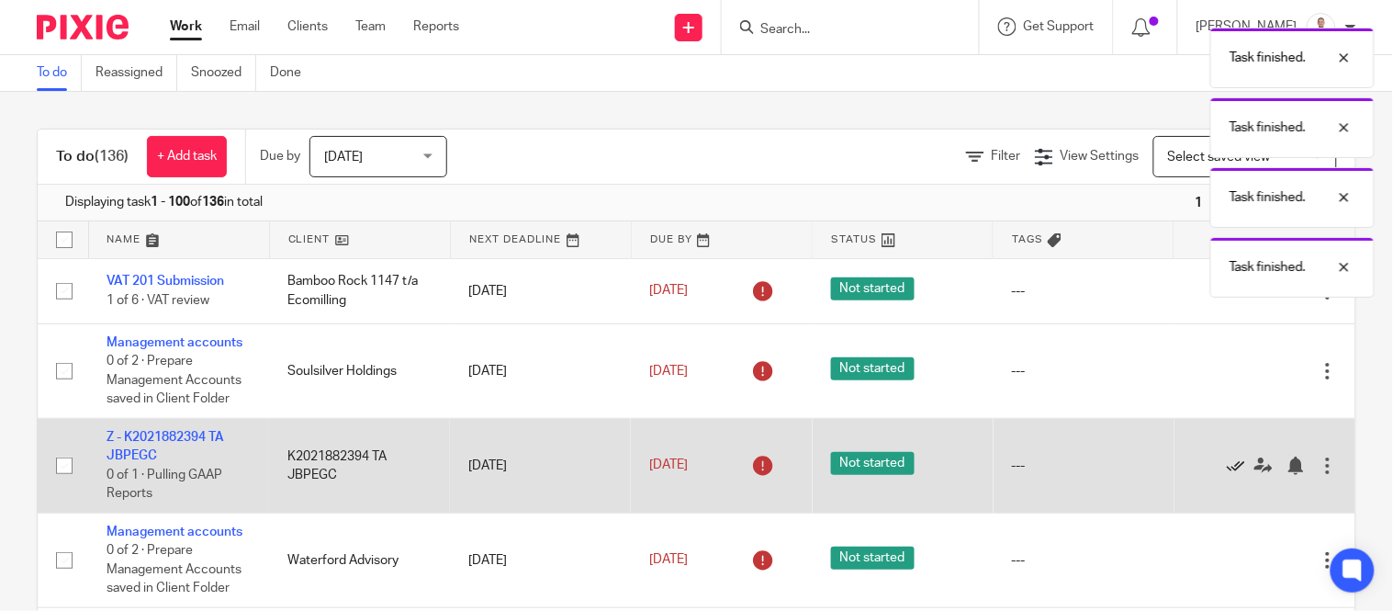
click at [1227, 468] on icon at bounding box center [1236, 465] width 18 height 18
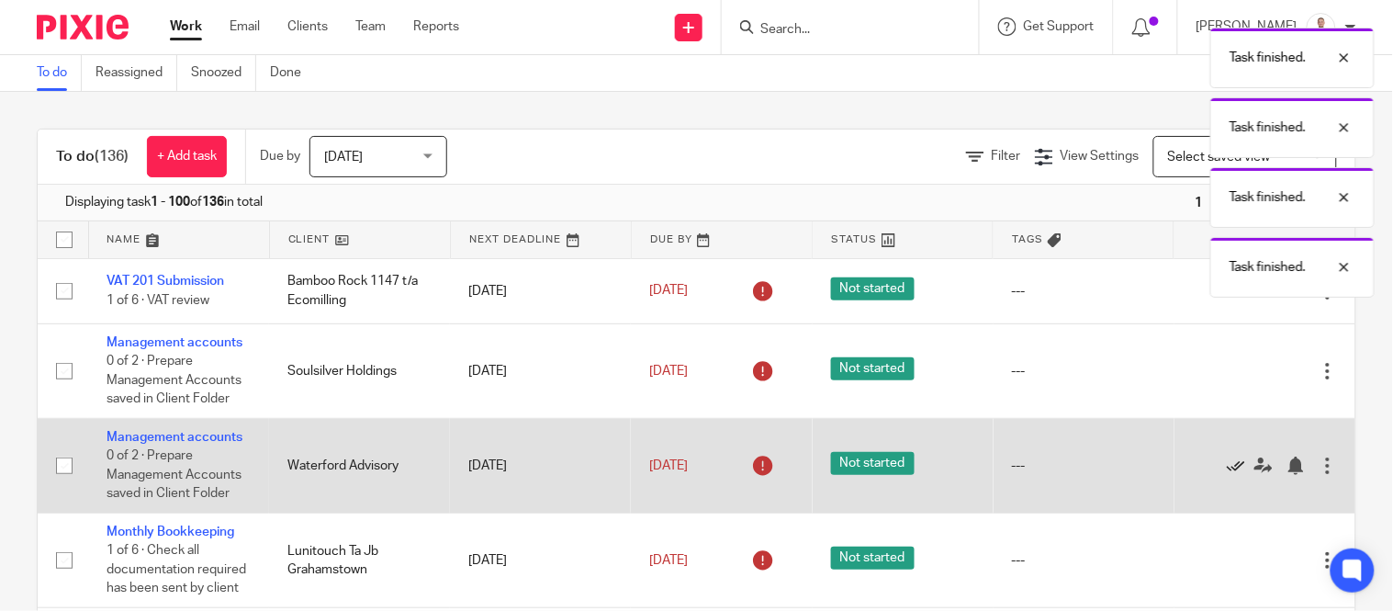
click at [1227, 468] on icon at bounding box center [1236, 465] width 18 height 18
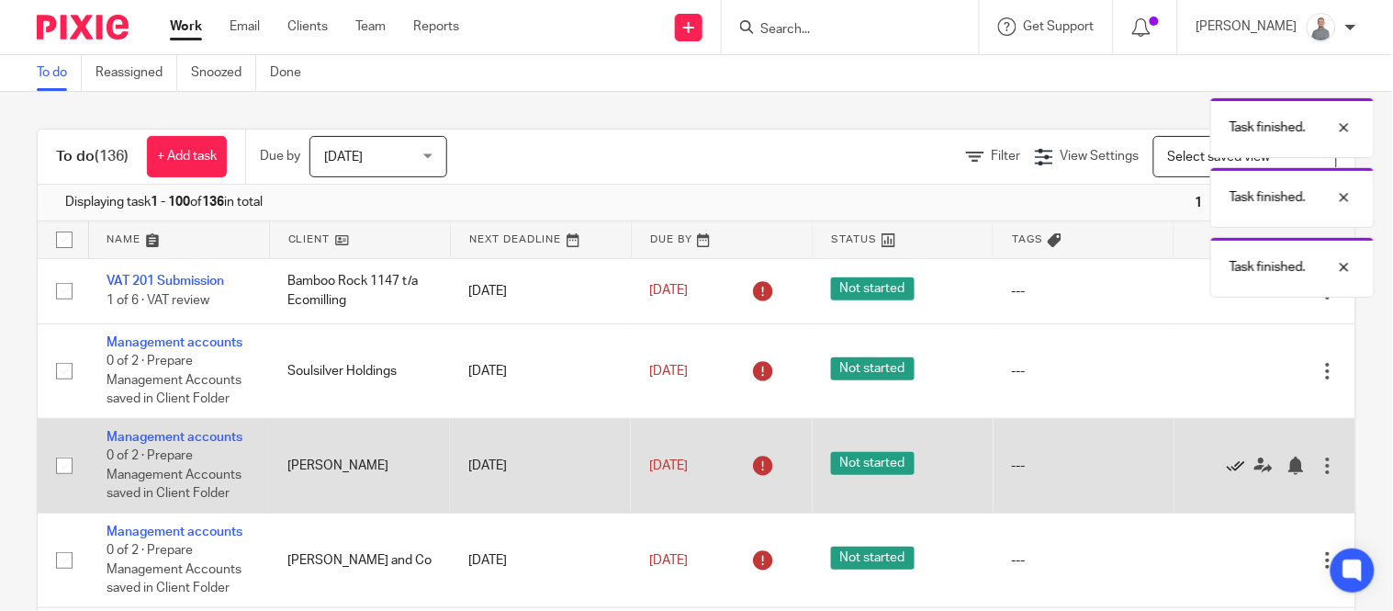
click at [1227, 470] on icon at bounding box center [1236, 465] width 18 height 18
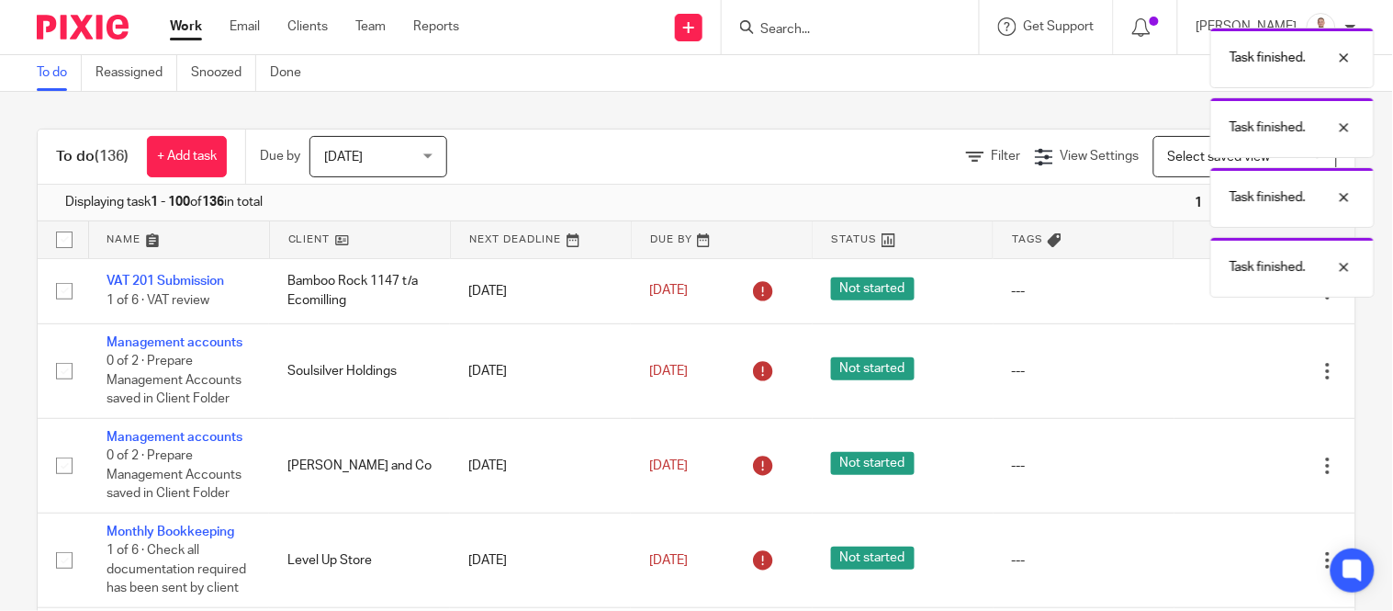
click at [1227, 470] on icon at bounding box center [1236, 465] width 18 height 18
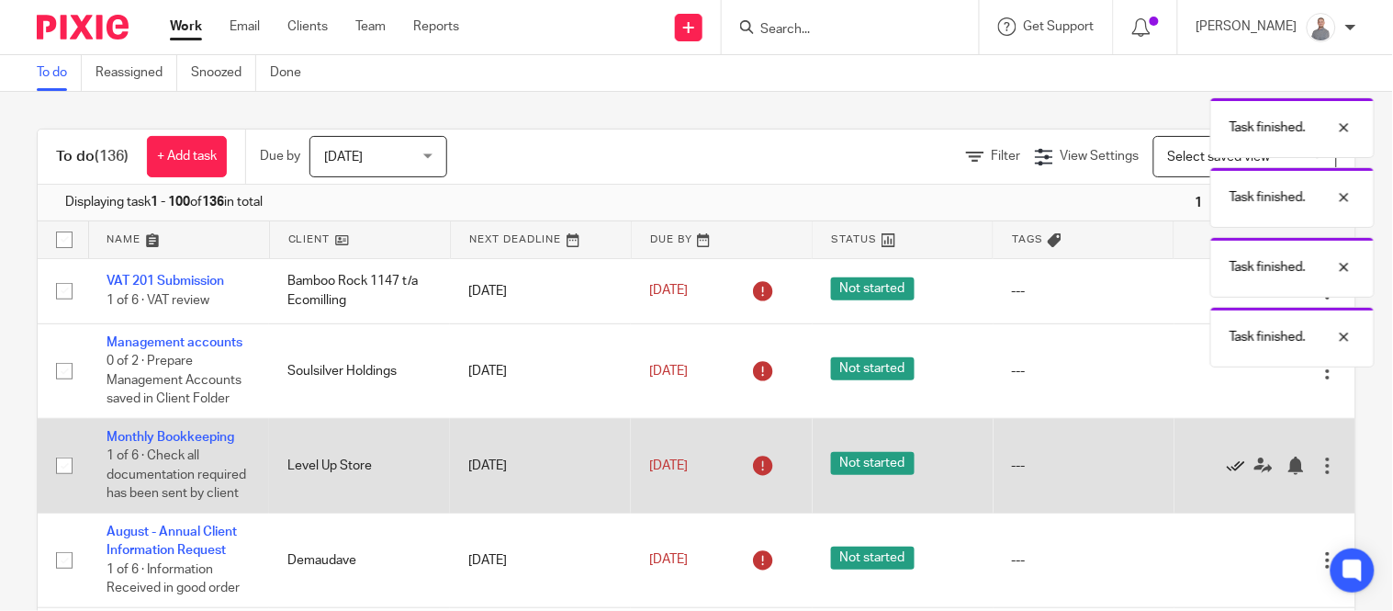
click at [1227, 472] on icon at bounding box center [1236, 465] width 18 height 18
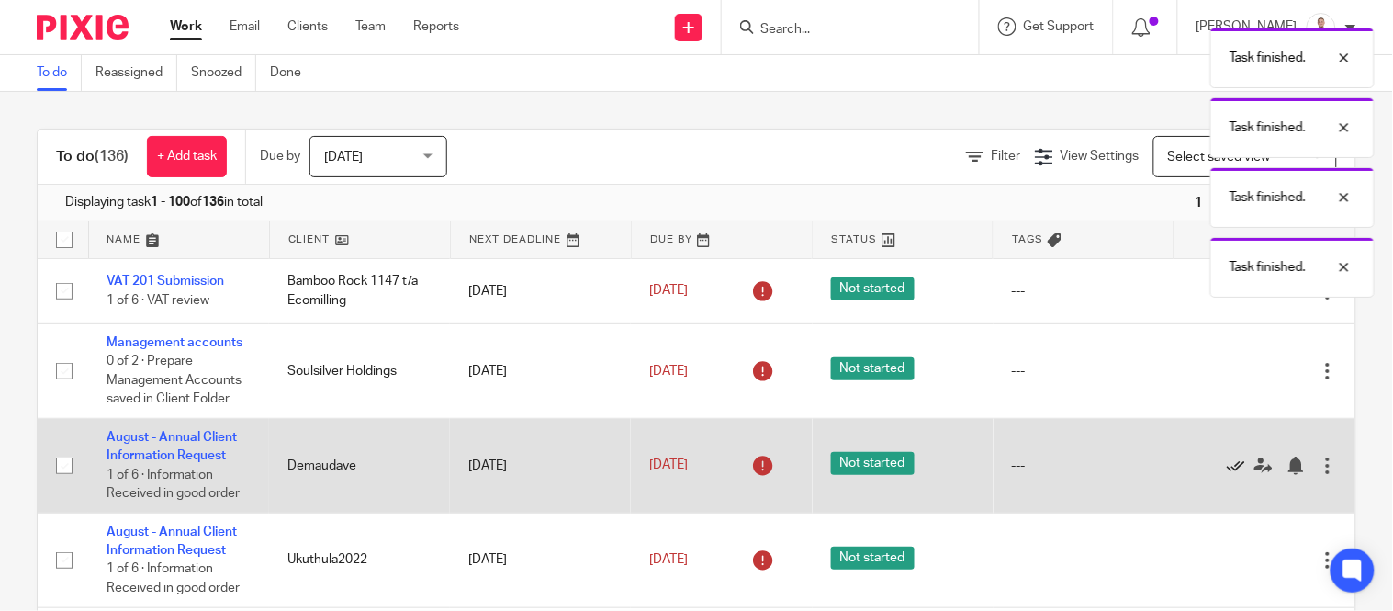
click at [1227, 472] on icon at bounding box center [1236, 465] width 18 height 18
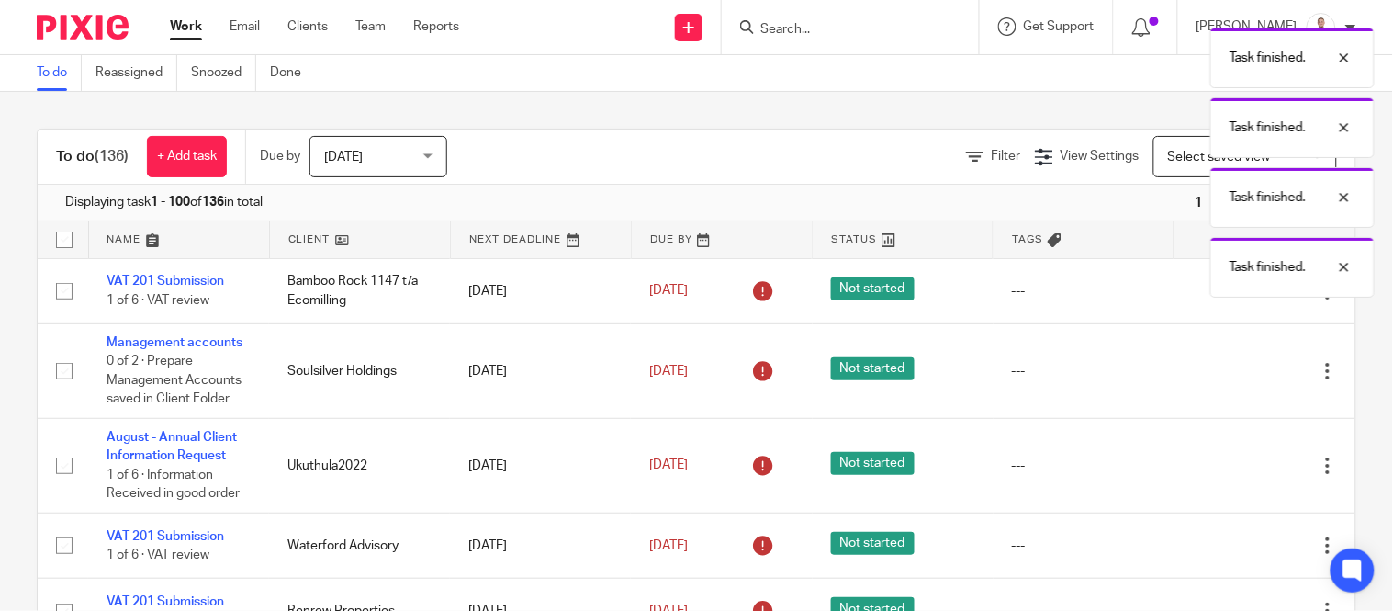
click at [1227, 472] on icon at bounding box center [1236, 465] width 18 height 18
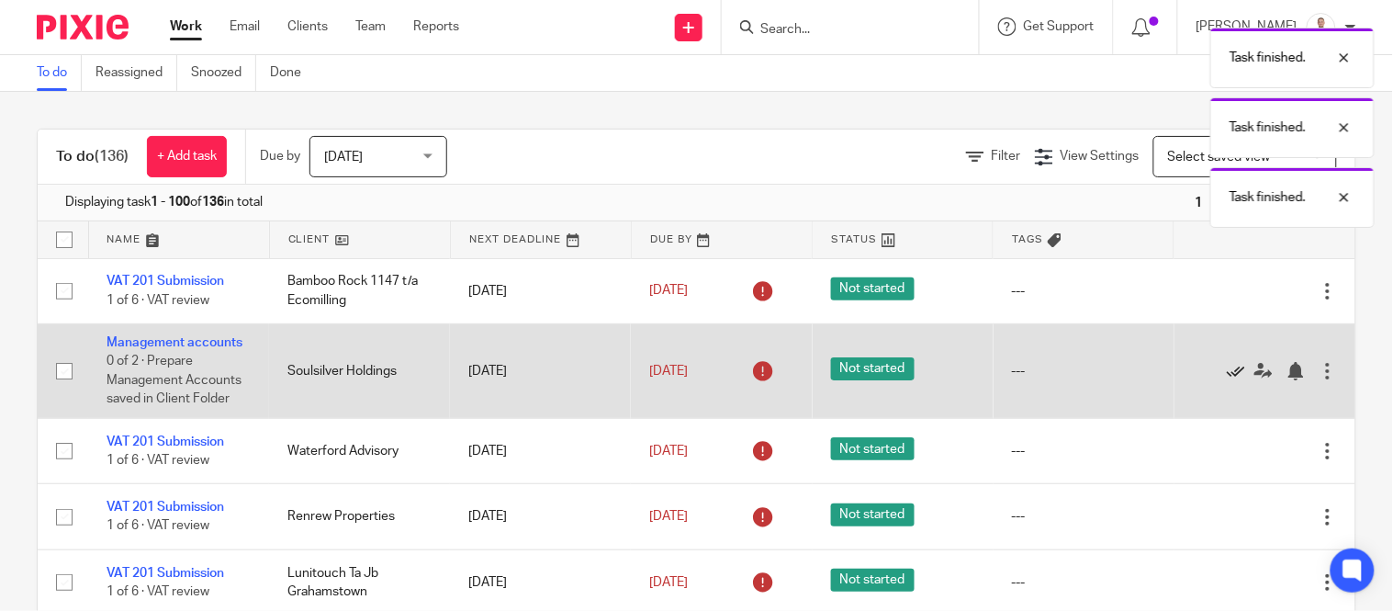
click at [1227, 373] on icon at bounding box center [1236, 371] width 18 height 18
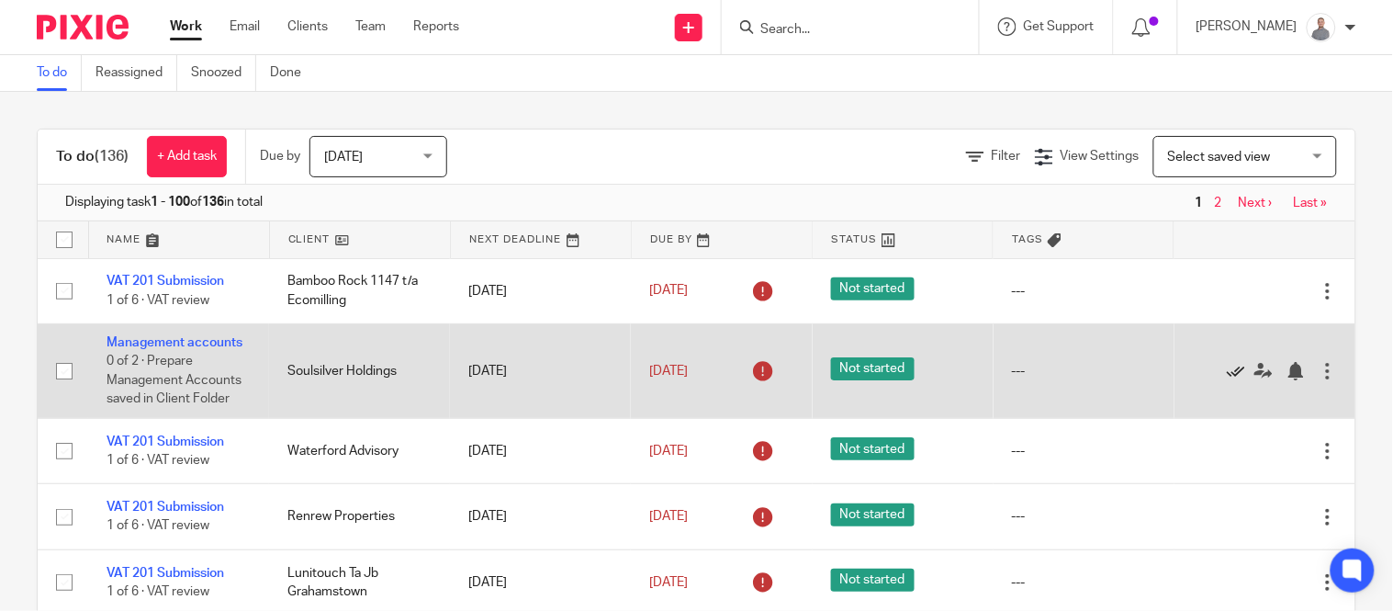
click at [1227, 369] on icon at bounding box center [1236, 371] width 18 height 18
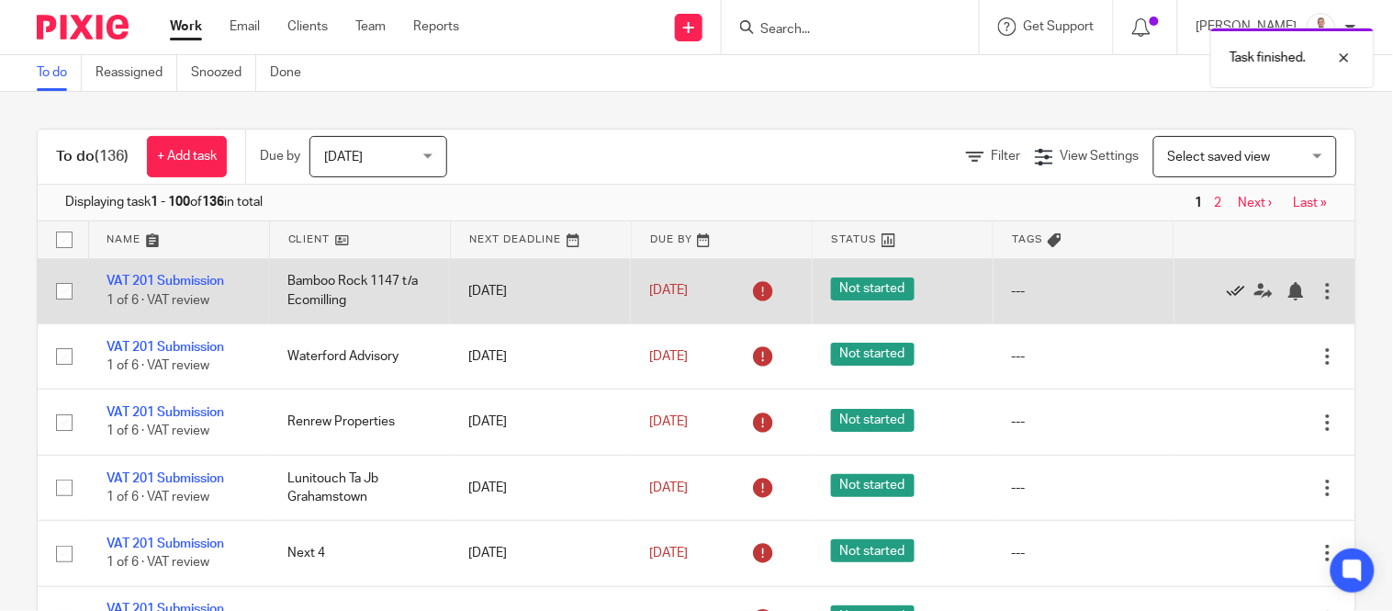
click at [1227, 290] on icon at bounding box center [1236, 291] width 18 height 18
